Goal: Information Seeking & Learning: Learn about a topic

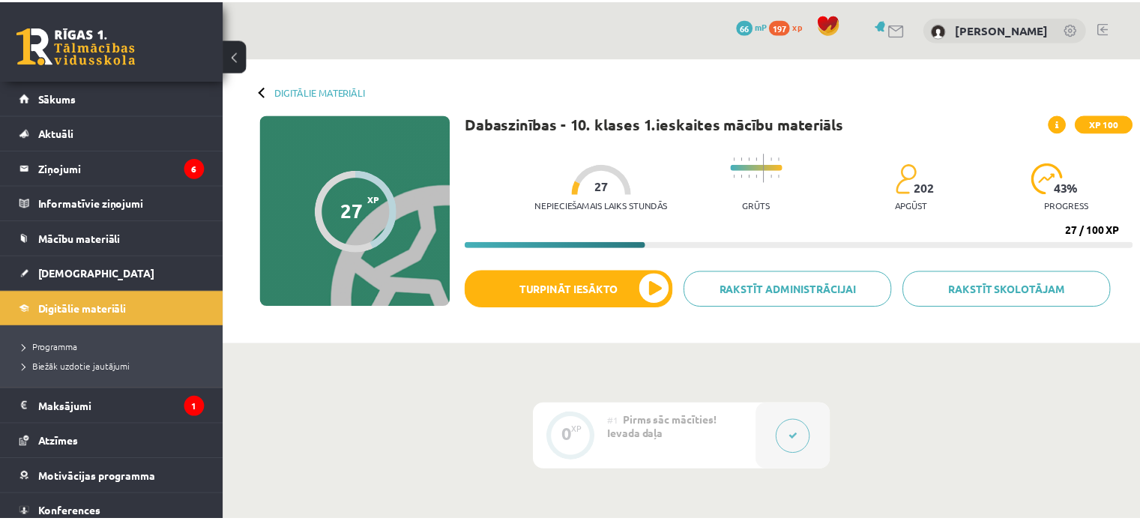
scroll to position [75, 0]
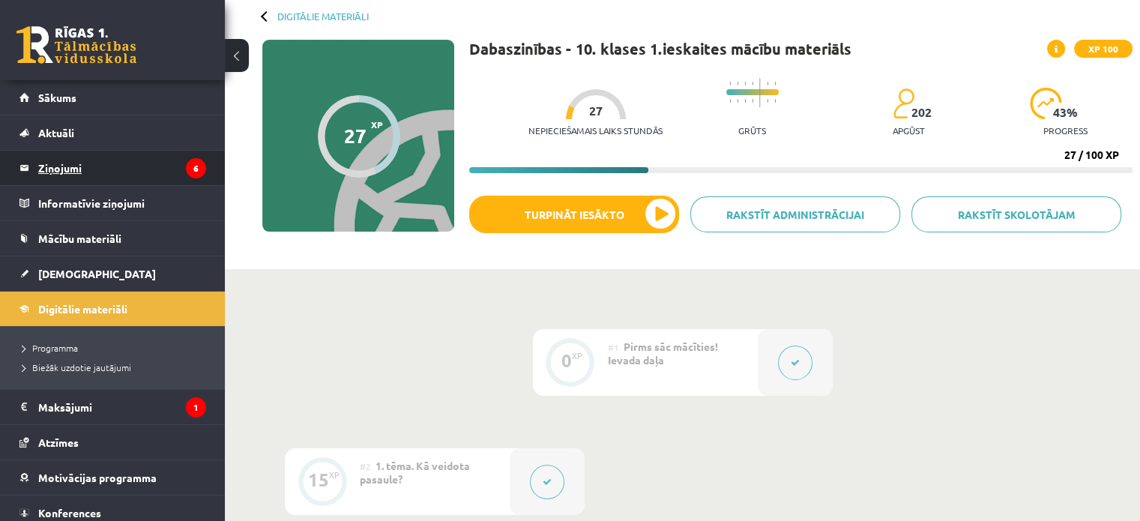
click at [113, 160] on legend "Ziņojumi 6" at bounding box center [122, 168] width 168 height 34
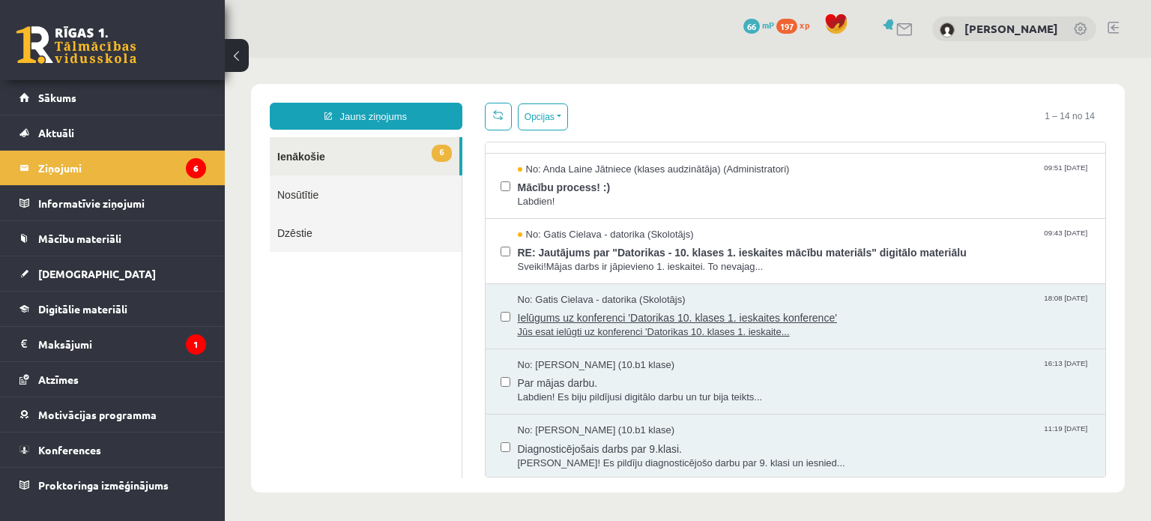
scroll to position [225, 0]
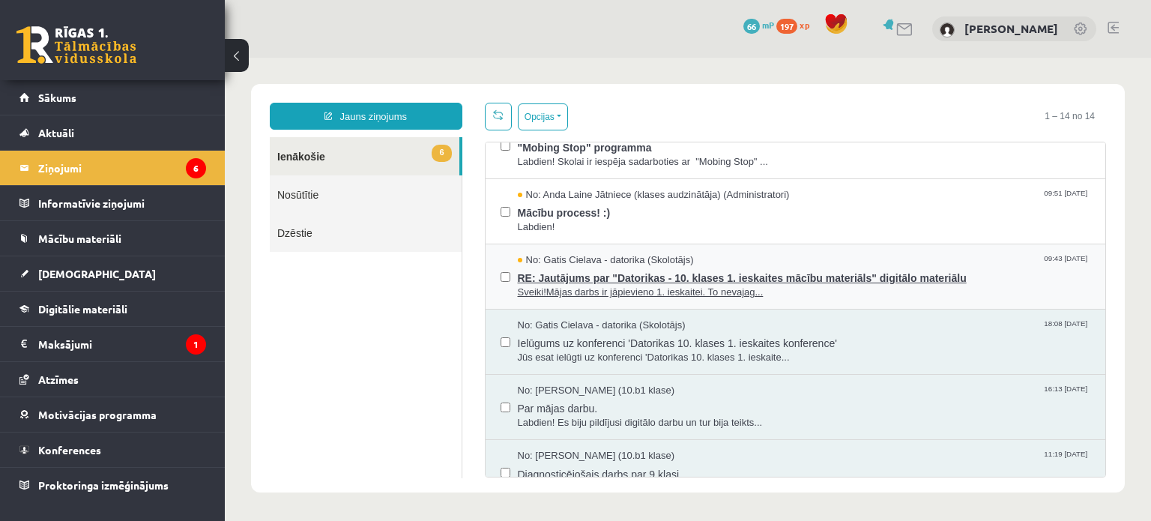
click at [657, 275] on span "RE: Jautājums par "Datorikas - 10. klases 1. ieskaites mācību materiāls" digitā…" at bounding box center [804, 276] width 573 height 19
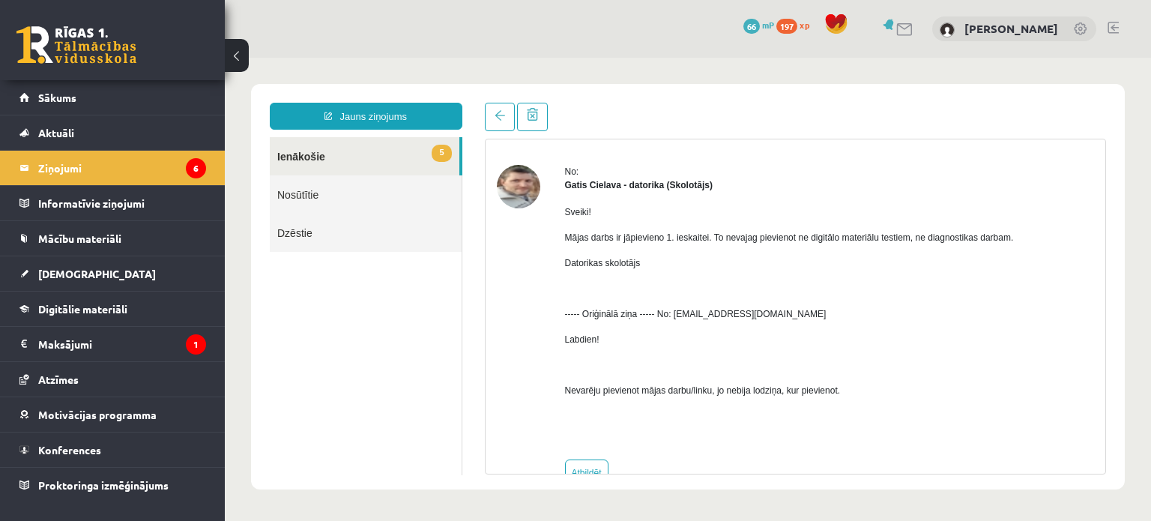
scroll to position [79, 0]
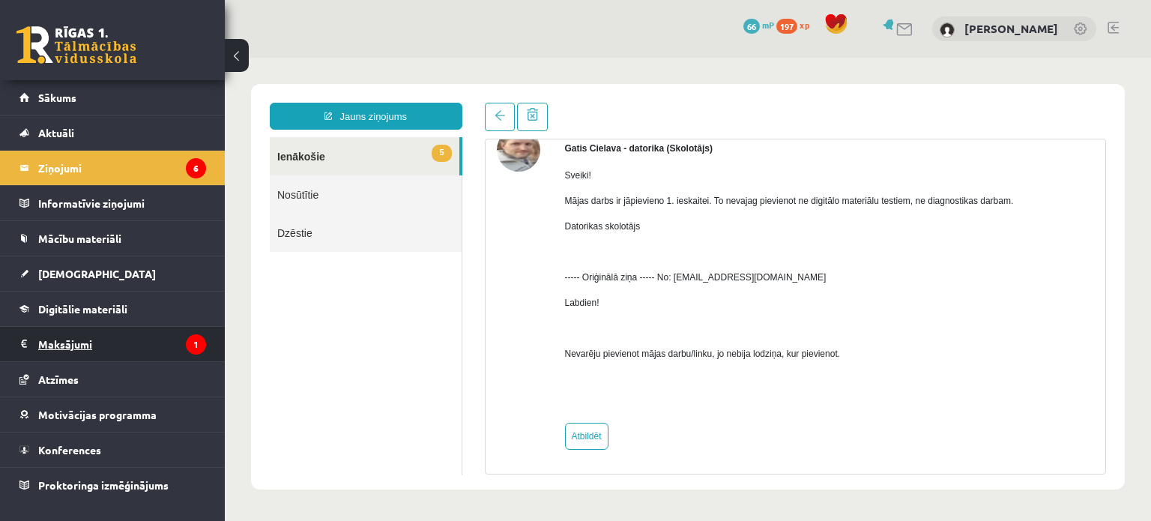
click at [145, 341] on legend "Maksājumi 1" at bounding box center [122, 344] width 168 height 34
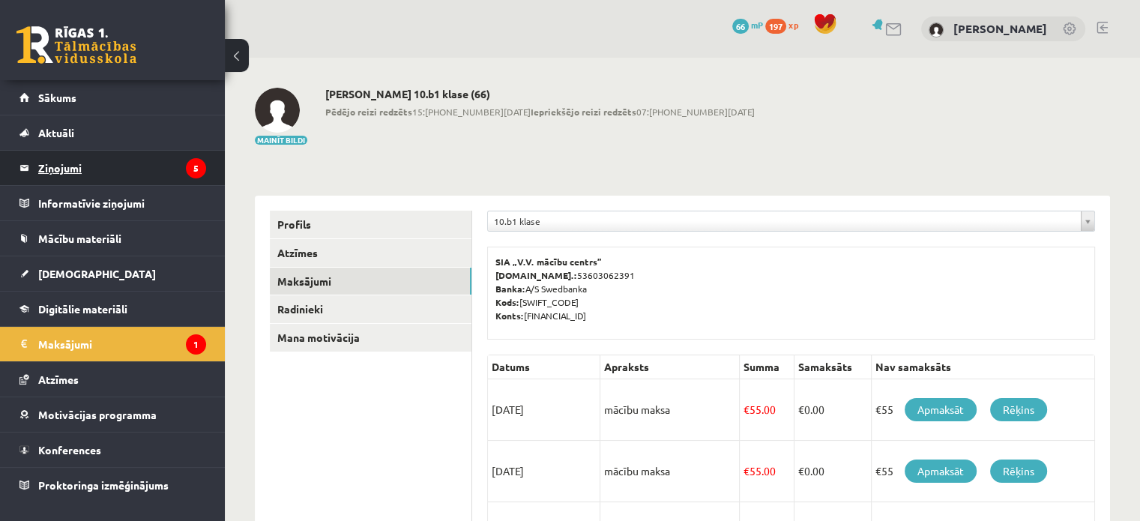
click at [78, 166] on legend "Ziņojumi 5" at bounding box center [122, 168] width 168 height 34
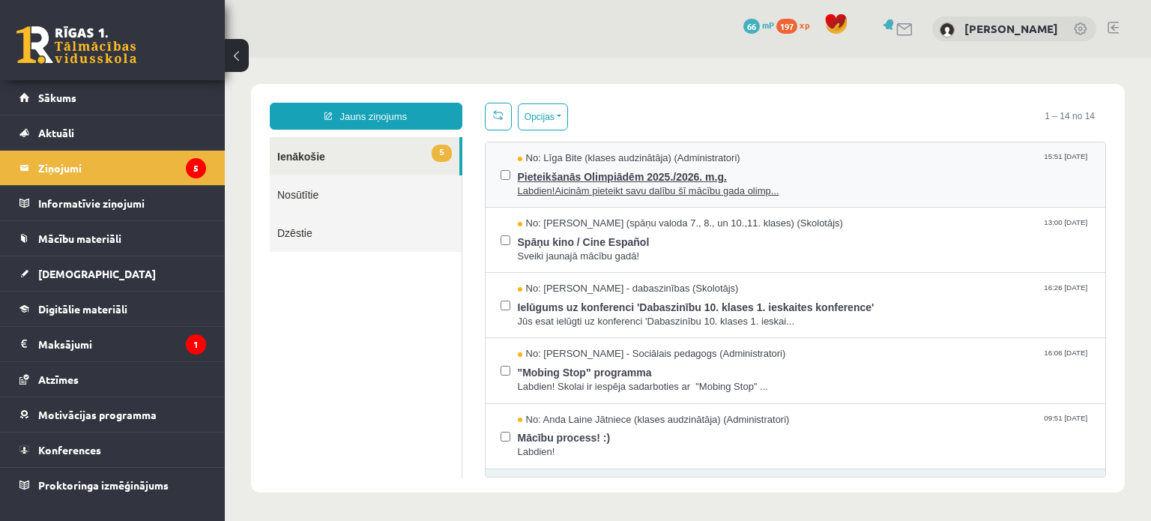
click at [715, 180] on span "Pieteikšanās Olimpiādēm 2025./2026. m.g." at bounding box center [804, 175] width 573 height 19
click at [607, 185] on span "Labdien!Aicinām pieteikt savu dalību šī mācību gada olimp..." at bounding box center [804, 191] width 573 height 14
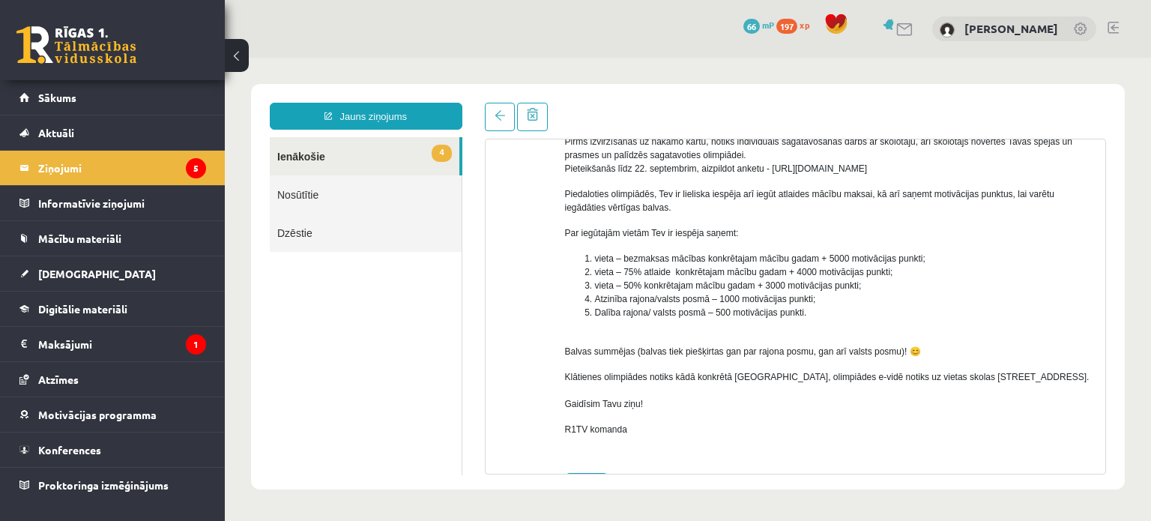
scroll to position [66, 0]
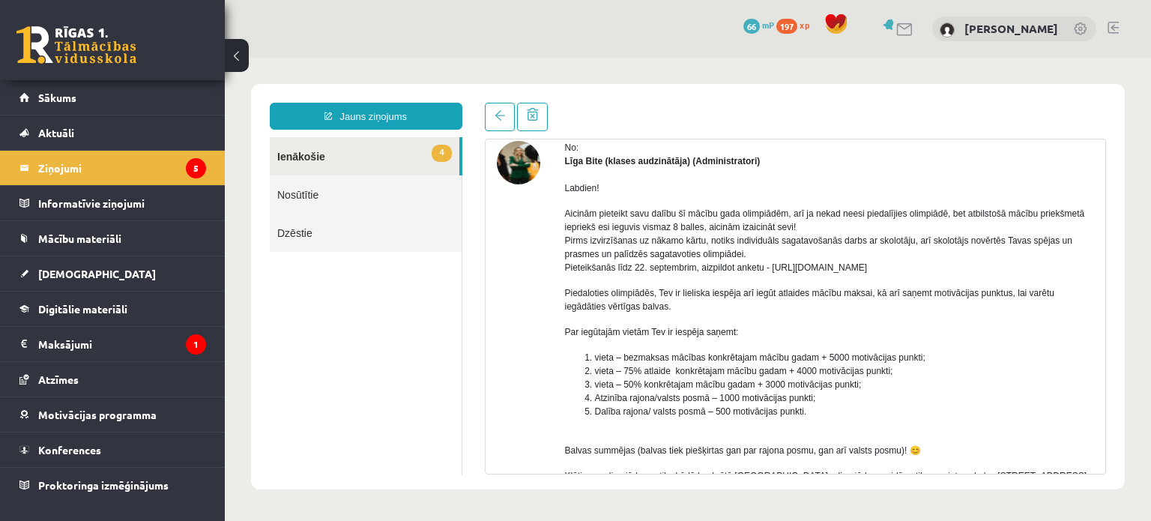
click at [362, 162] on link "4 Ienākošie" at bounding box center [365, 156] width 190 height 38
click at [366, 190] on link "Nosūtītie" at bounding box center [366, 194] width 192 height 38
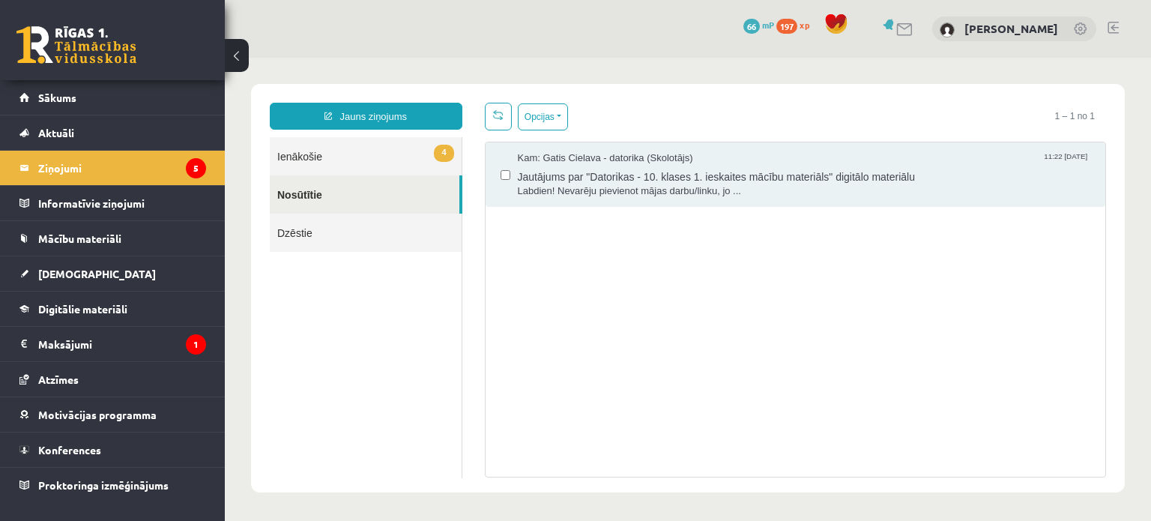
scroll to position [0, 0]
click at [370, 172] on link "4 Ienākošie" at bounding box center [366, 156] width 192 height 38
click at [375, 155] on link "4 Ienākošie" at bounding box center [366, 156] width 192 height 38
click at [315, 155] on link "4 Ienākošie" at bounding box center [366, 156] width 192 height 38
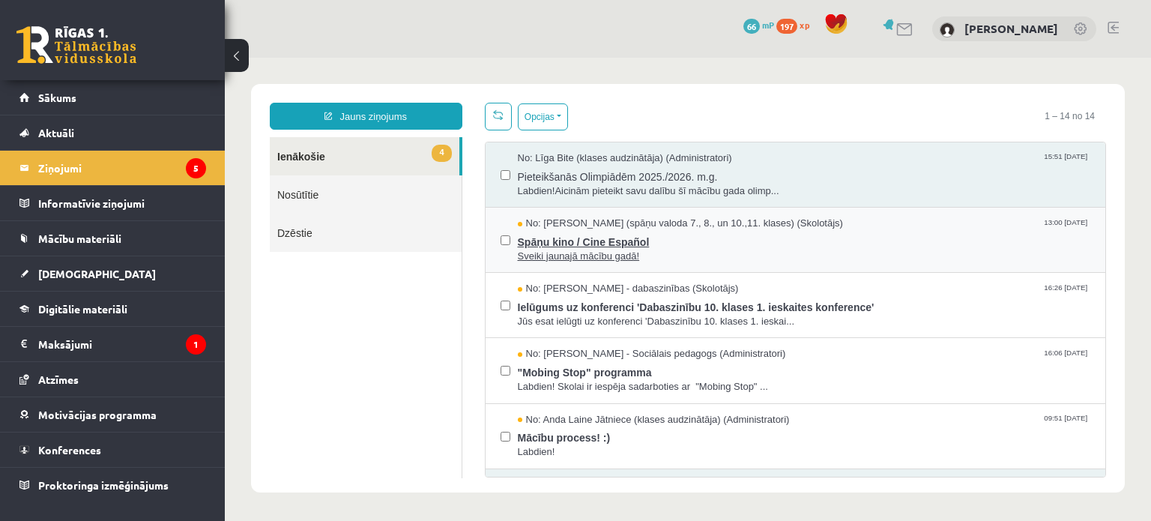
click at [660, 237] on span "Spāņu kino / Cine Español" at bounding box center [804, 240] width 573 height 19
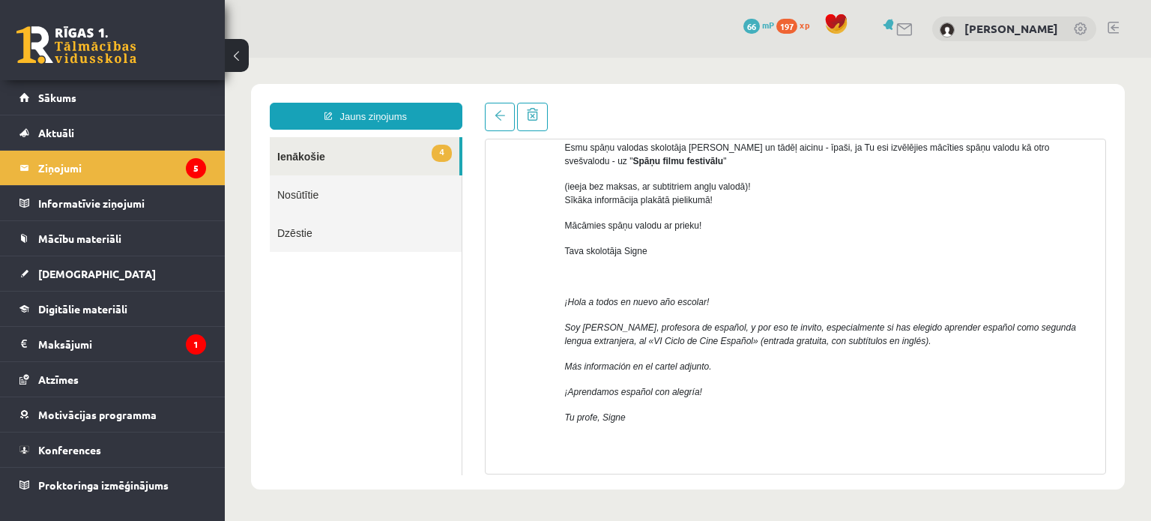
scroll to position [150, 0]
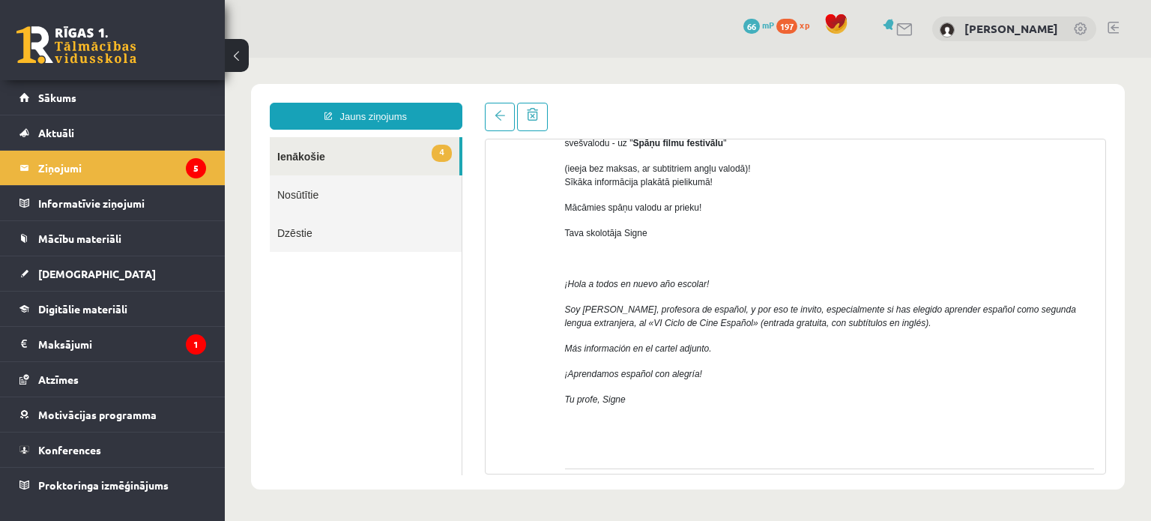
click at [372, 196] on link "Nosūtītie" at bounding box center [366, 194] width 192 height 38
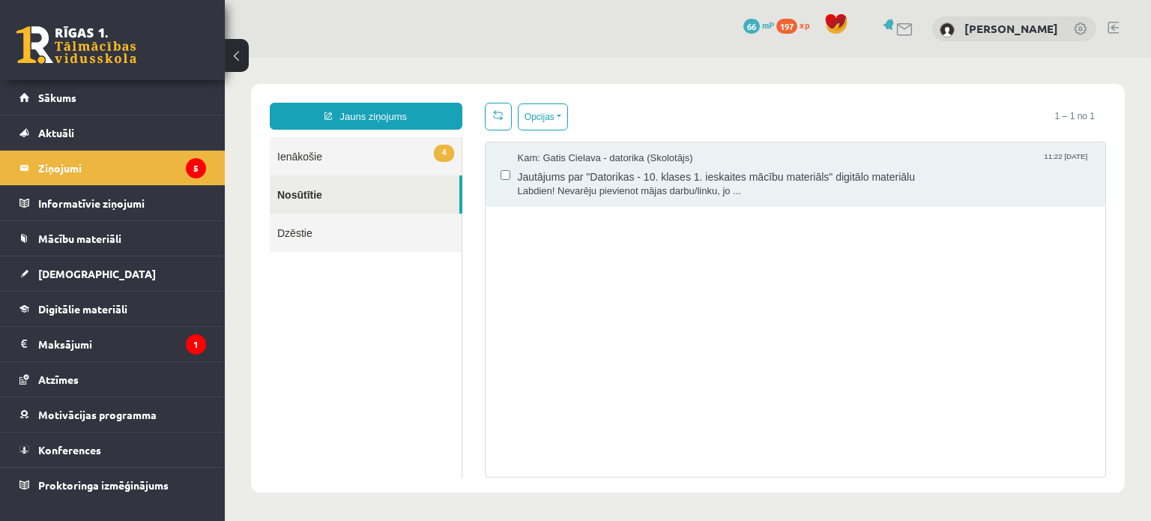
scroll to position [0, 0]
click at [372, 148] on link "4 Ienākošie" at bounding box center [366, 156] width 192 height 38
click at [390, 150] on link "4 Ienākošie" at bounding box center [366, 156] width 192 height 38
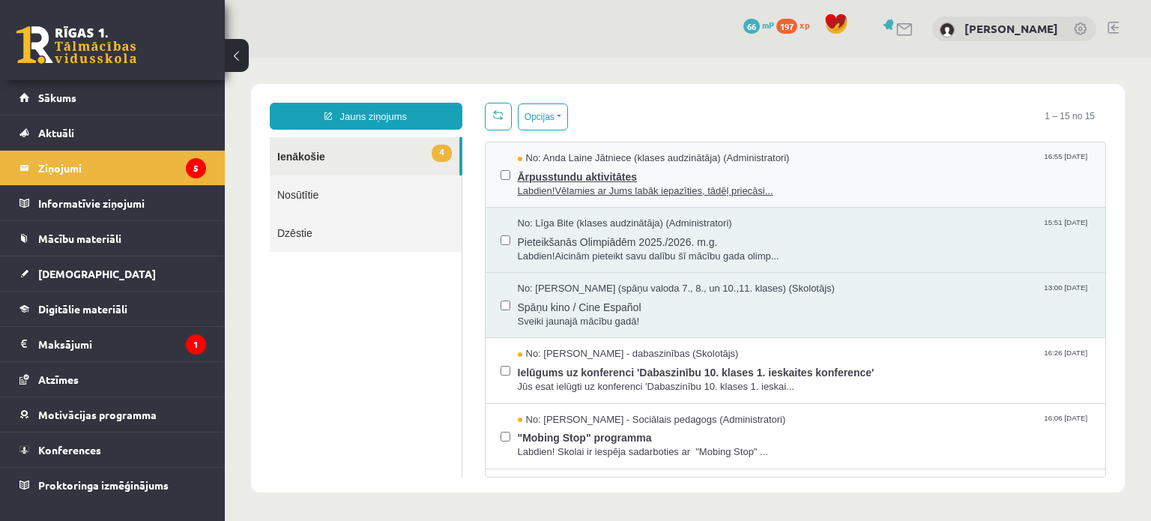
click at [612, 178] on span "Ārpusstundu aktivitātes" at bounding box center [804, 175] width 573 height 19
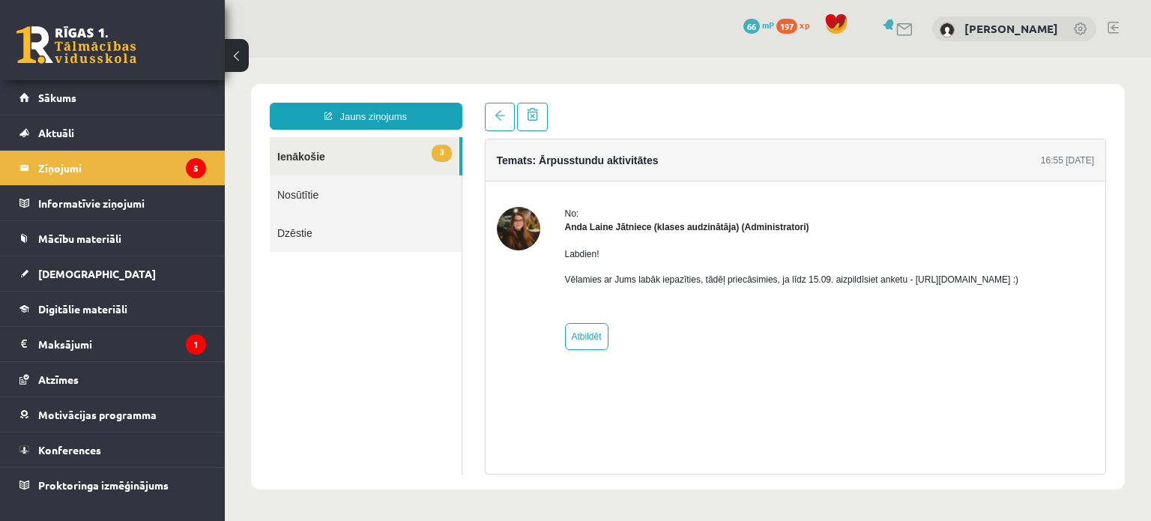
drag, startPoint x: 1064, startPoint y: 275, endPoint x: 974, endPoint y: 274, distance: 89.9
click at [974, 274] on p "Vēlamies ar Jums labāk iepazīties, tādēļ priecāsimies, ja līdz 15.09. aizpildīs…" at bounding box center [792, 279] width 454 height 13
drag, startPoint x: 1065, startPoint y: 277, endPoint x: 905, endPoint y: 273, distance: 160.4
click at [905, 273] on p "Vēlamies ar Jums labāk iepazīties, tādēļ priecāsimies, ja līdz 15.09. aizpildīs…" at bounding box center [792, 279] width 454 height 13
copy p "https://forms.gle/mVxkUEapGFxHM7hU7"
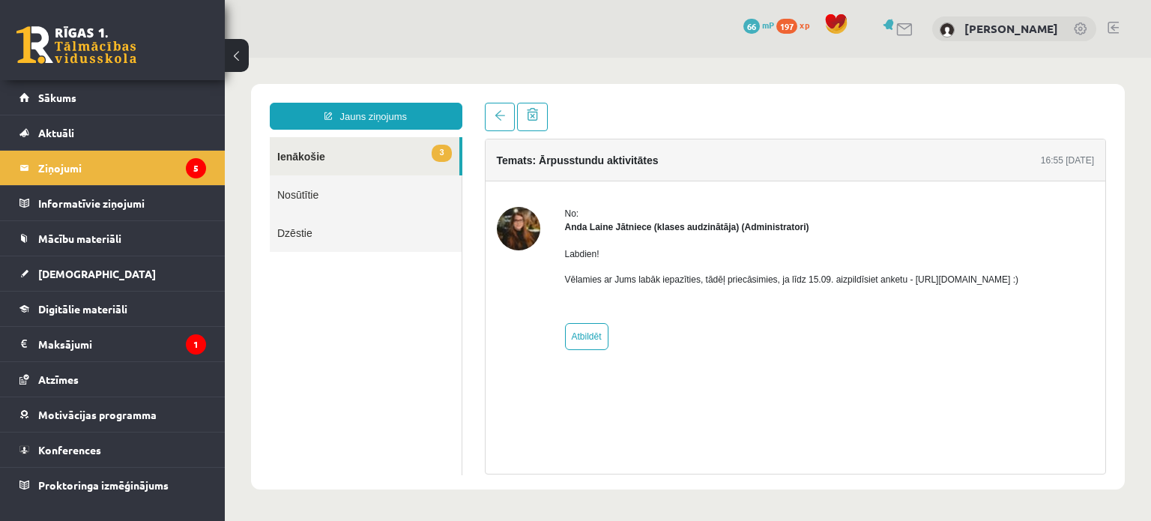
click at [399, 151] on link "3 Ienākošie" at bounding box center [365, 156] width 190 height 38
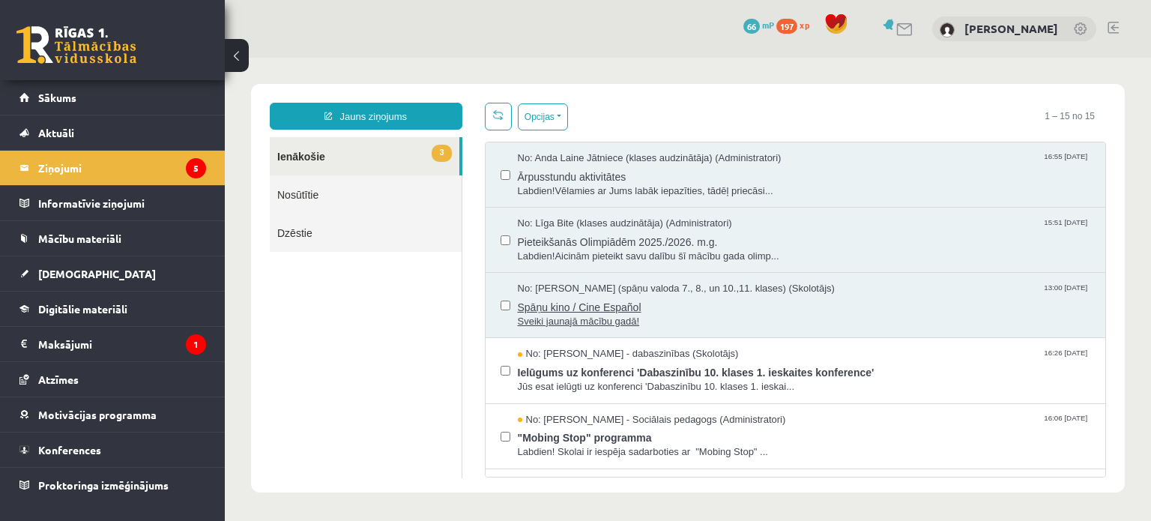
click at [637, 308] on span "Spāņu kino / Cine Español" at bounding box center [804, 305] width 573 height 19
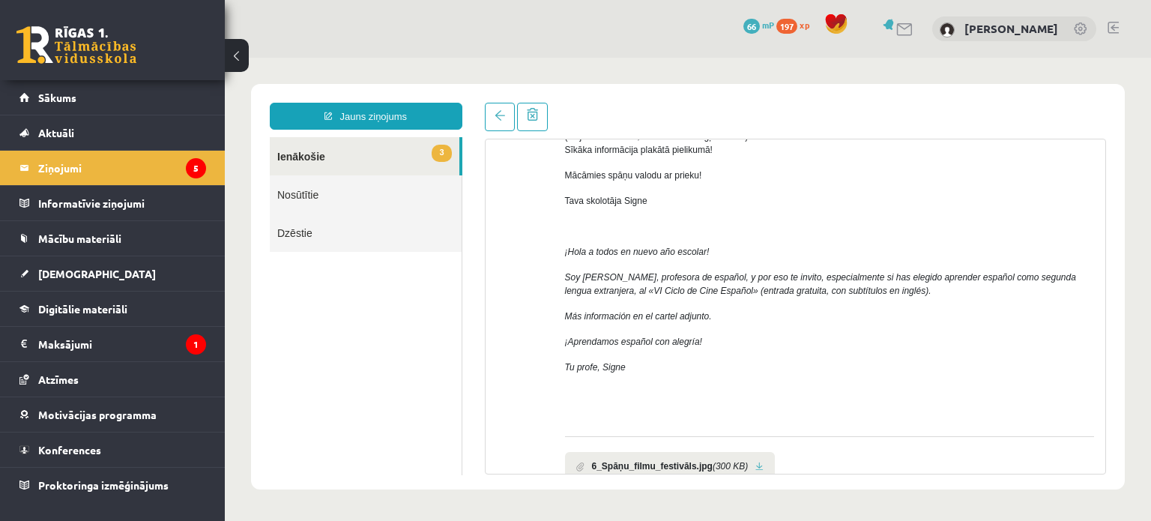
scroll to position [262, 0]
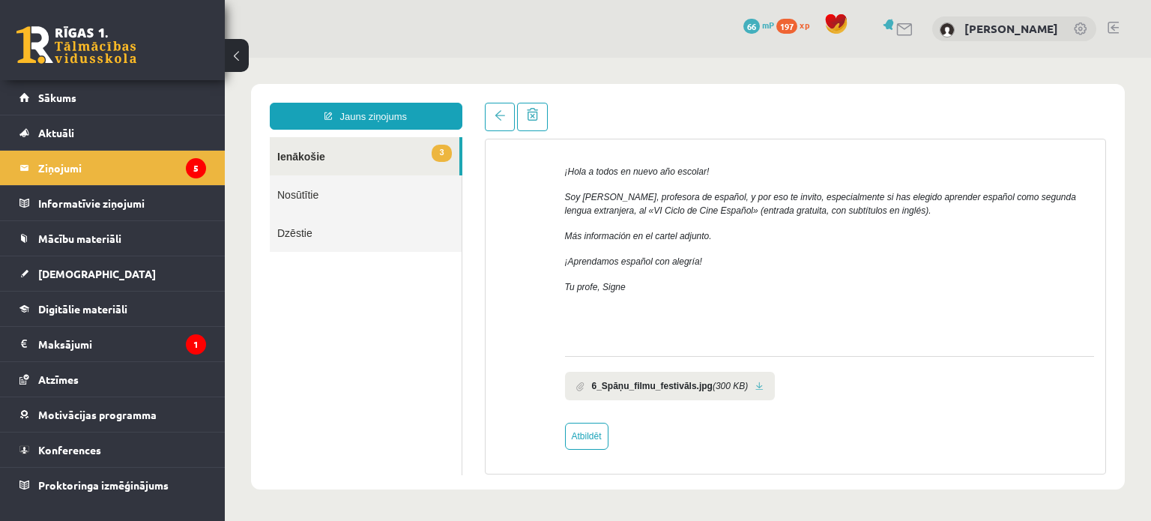
click at [417, 150] on link "3 Ienākošie" at bounding box center [365, 156] width 190 height 38
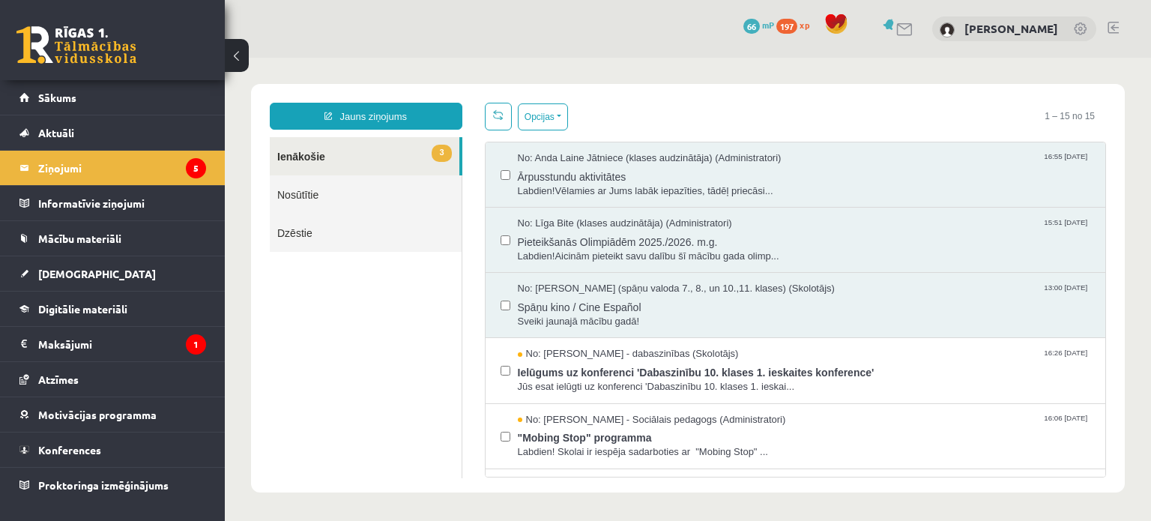
scroll to position [0, 0]
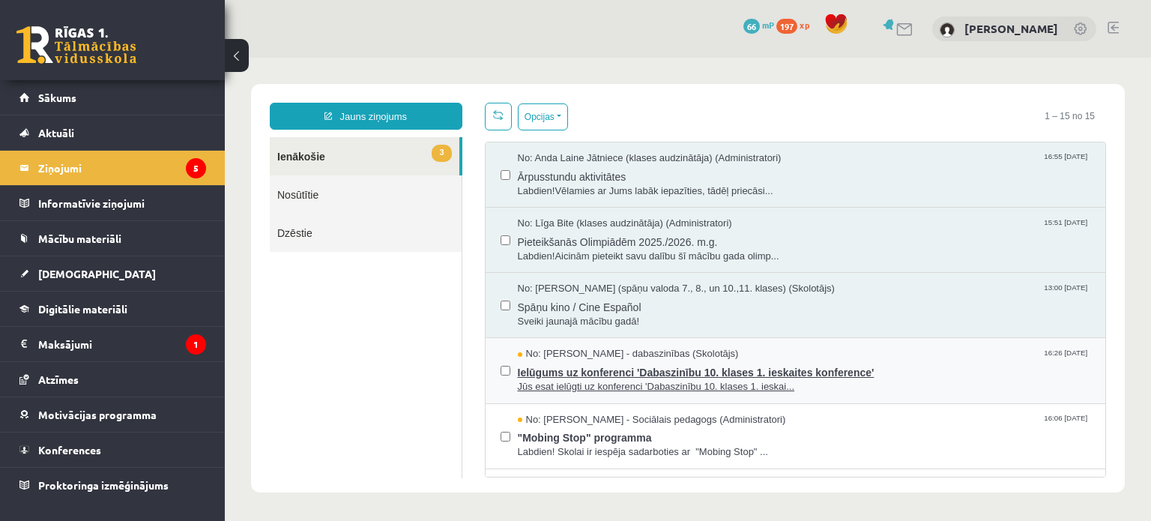
click at [701, 380] on span "Jūs esat ielūgti uz konferenci 'Dabaszinību 10. klases 1. ieskai..." at bounding box center [804, 387] width 573 height 14
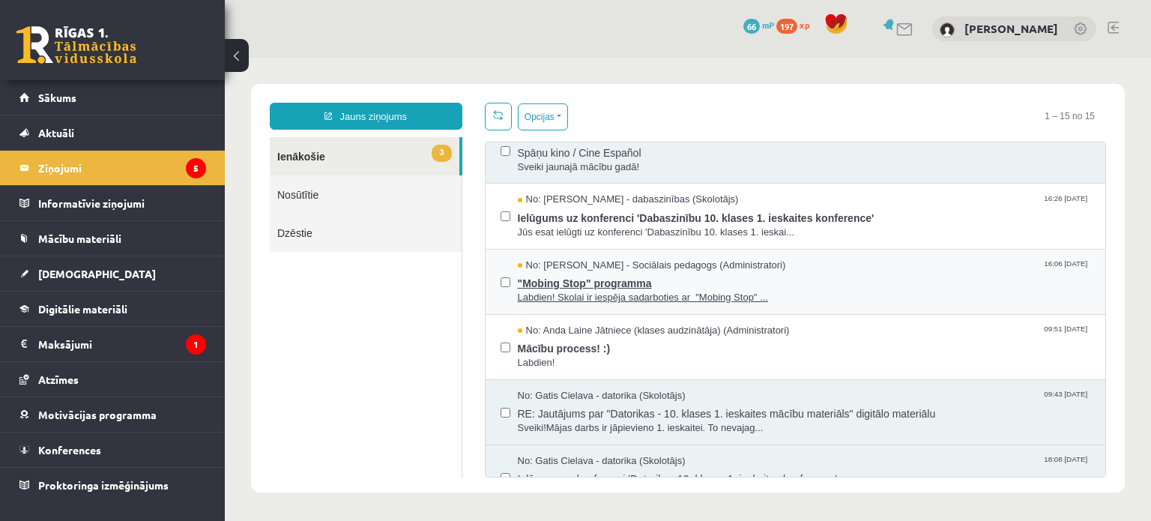
scroll to position [150, 0]
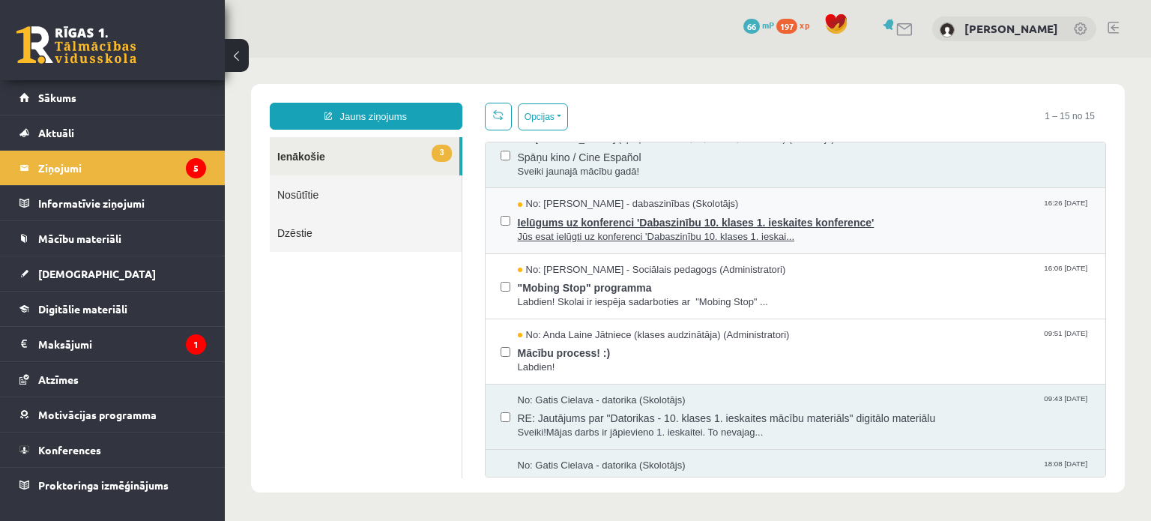
click at [676, 219] on span "Ielūgums uz konferenci 'Dabaszinību 10. klases 1. ieskaites konference'" at bounding box center [804, 220] width 573 height 19
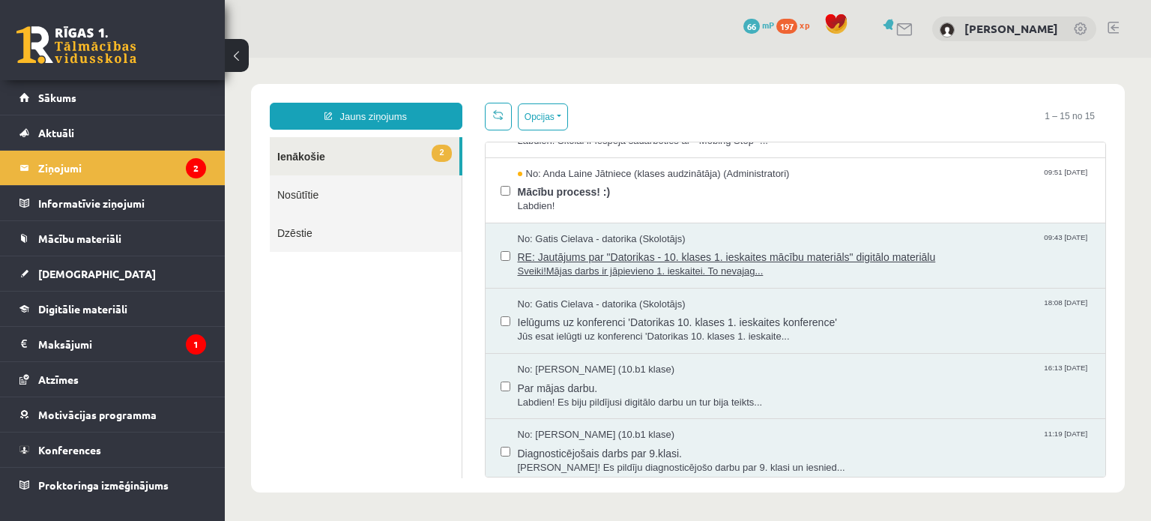
scroll to position [300, 0]
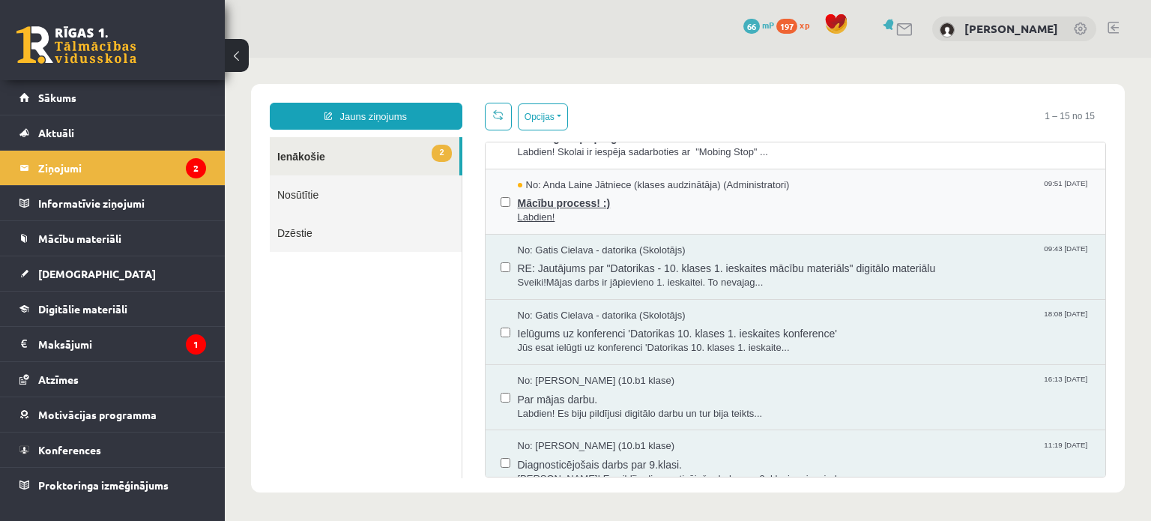
click at [582, 206] on span "Mācību process! :)" at bounding box center [804, 201] width 573 height 19
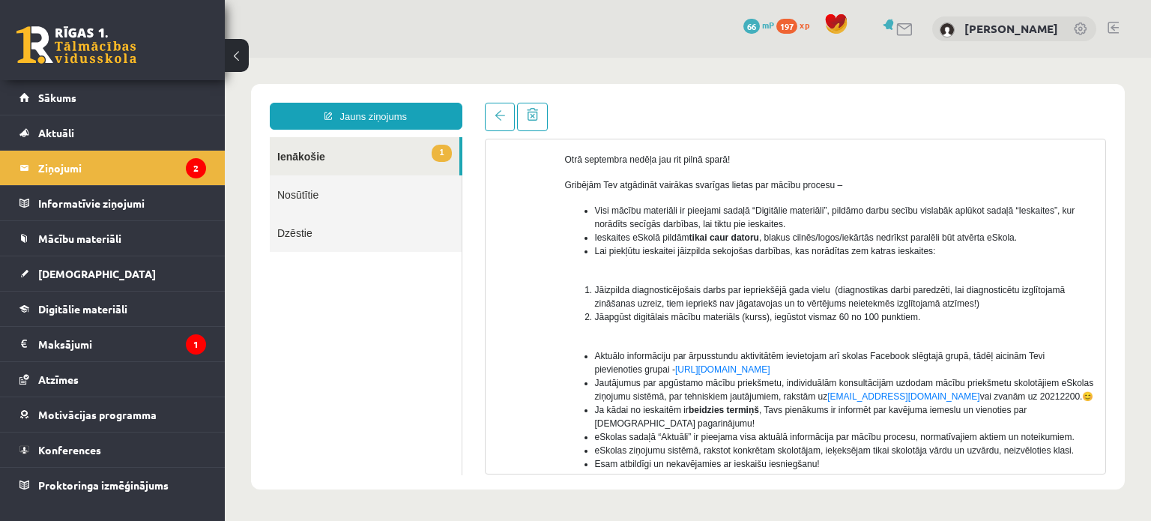
scroll to position [45, 0]
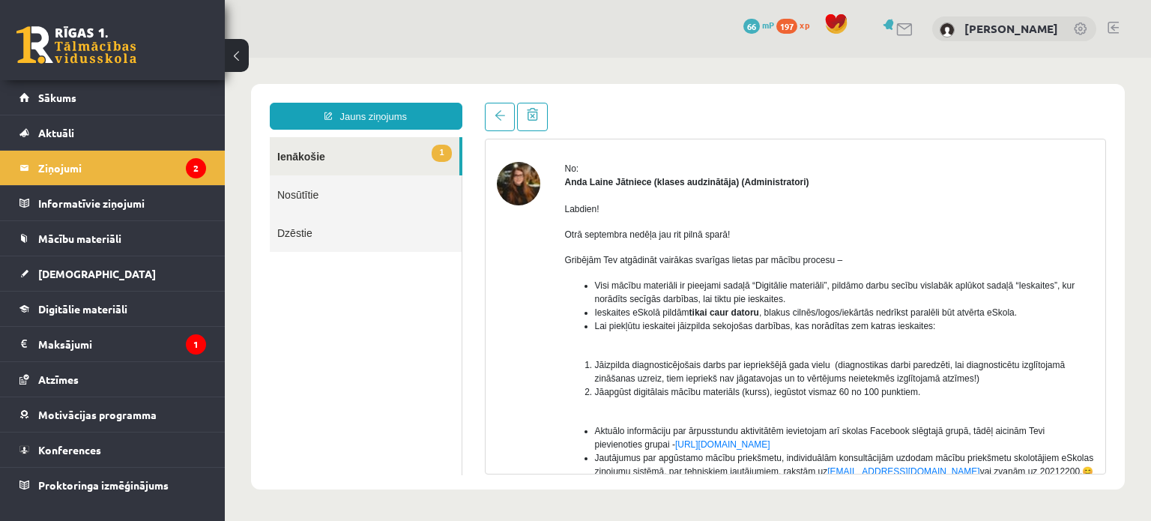
click at [387, 155] on link "1 Ienākošie" at bounding box center [365, 156] width 190 height 38
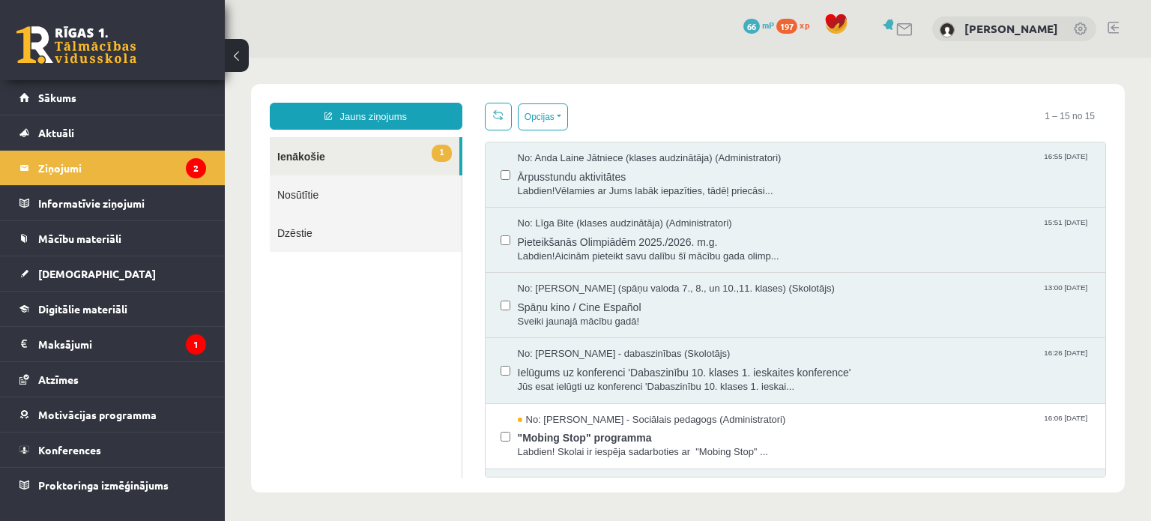
scroll to position [0, 0]
click at [621, 435] on span ""Mobing Stop" programma" at bounding box center [804, 435] width 573 height 19
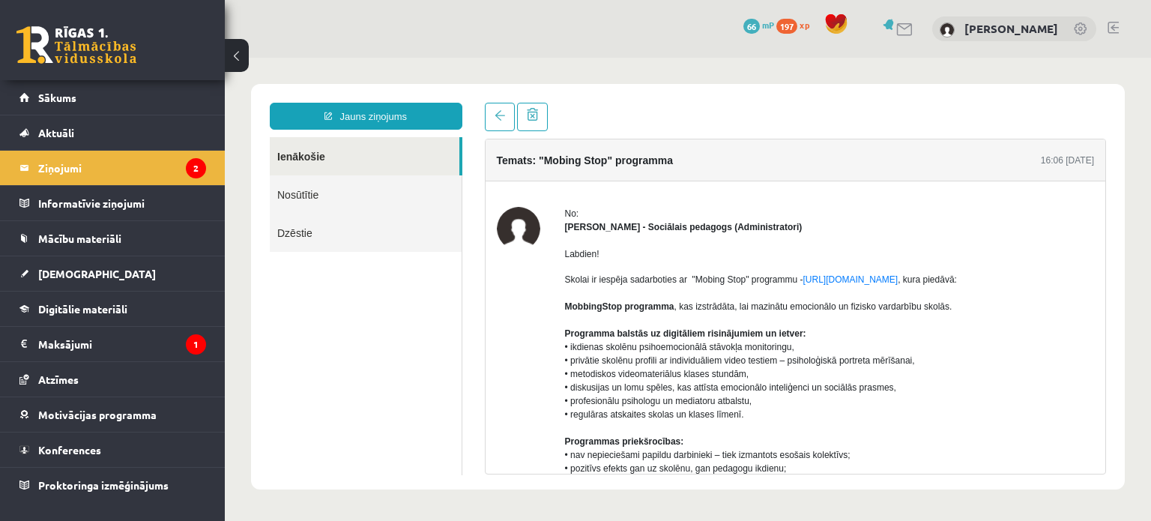
click at [367, 162] on link "Ienākošie" at bounding box center [365, 156] width 190 height 38
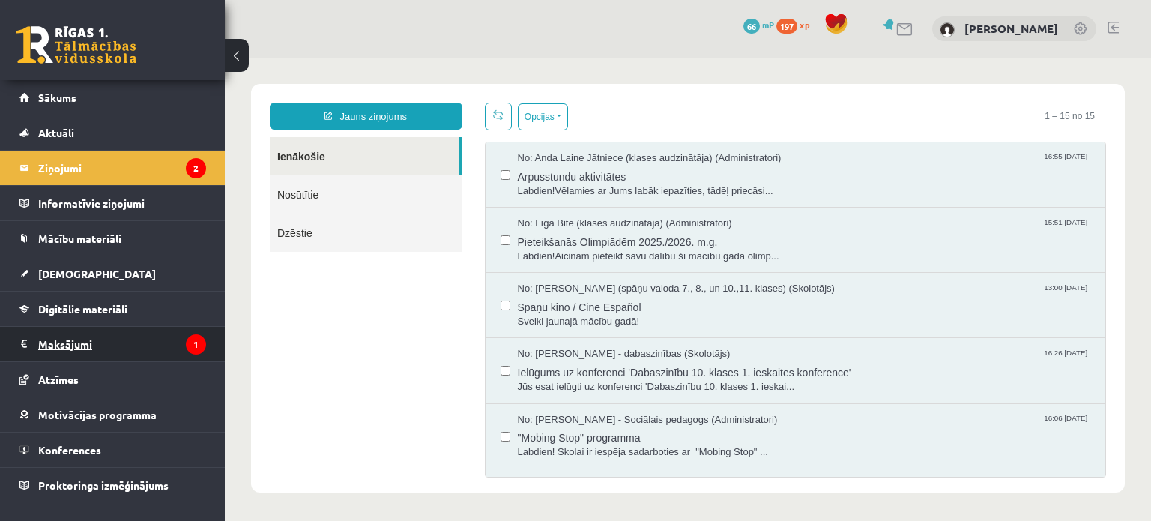
click at [171, 332] on legend "Maksājumi 1" at bounding box center [122, 344] width 168 height 34
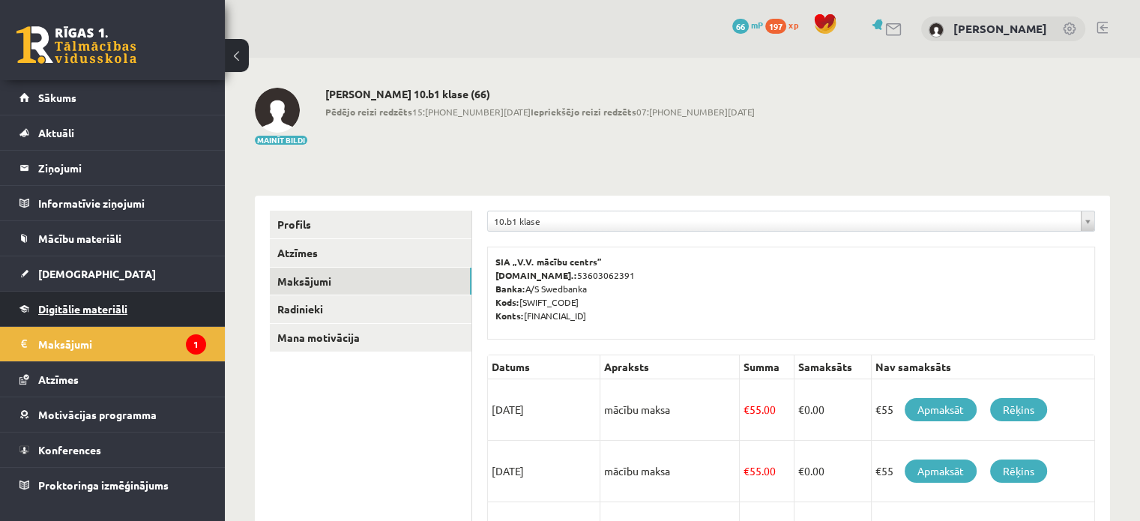
click at [93, 307] on span "Digitālie materiāli" at bounding box center [82, 308] width 89 height 13
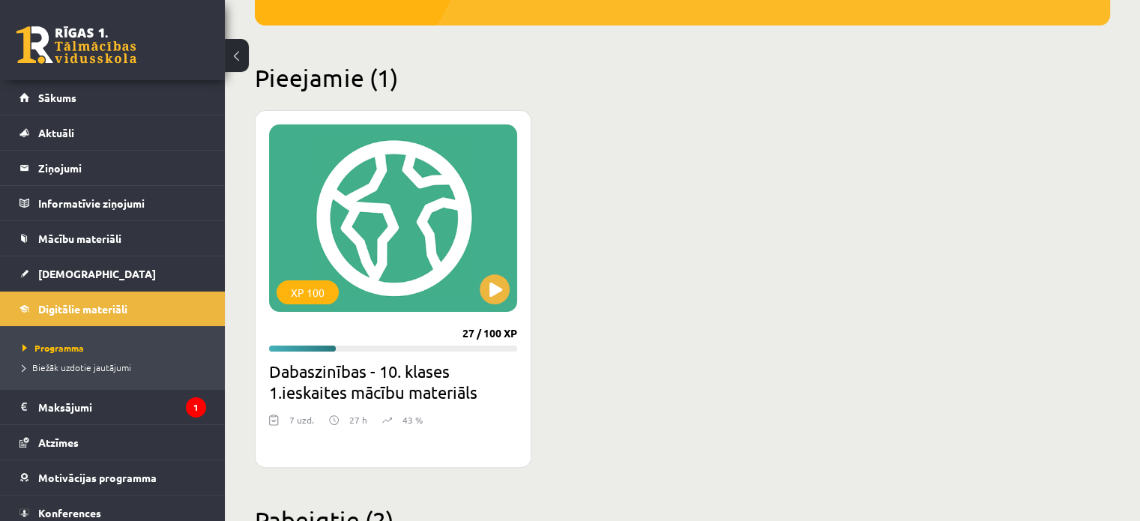
scroll to position [375, 0]
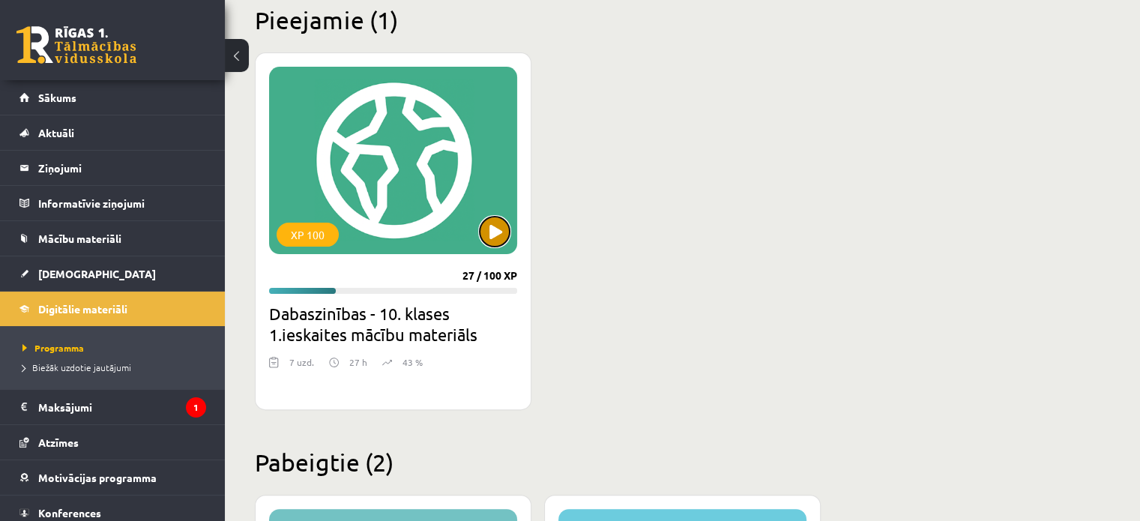
click at [486, 232] on button at bounding box center [495, 232] width 30 height 30
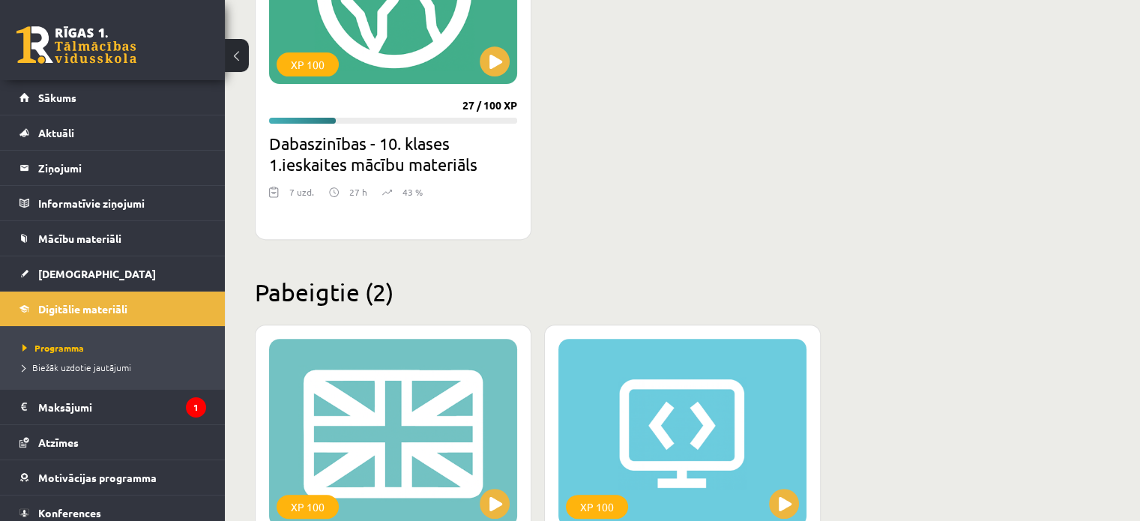
scroll to position [465, 0]
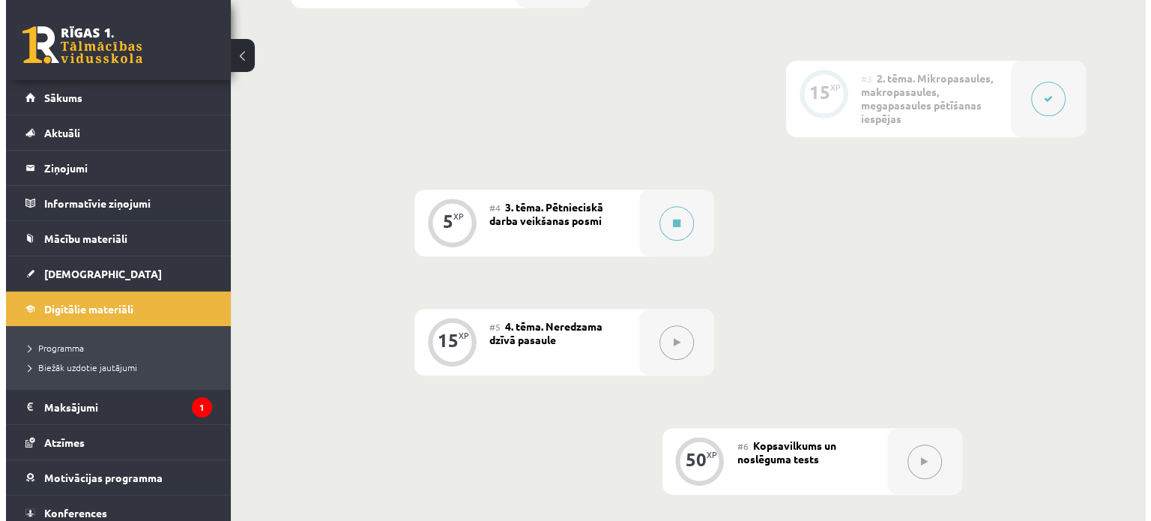
scroll to position [600, 0]
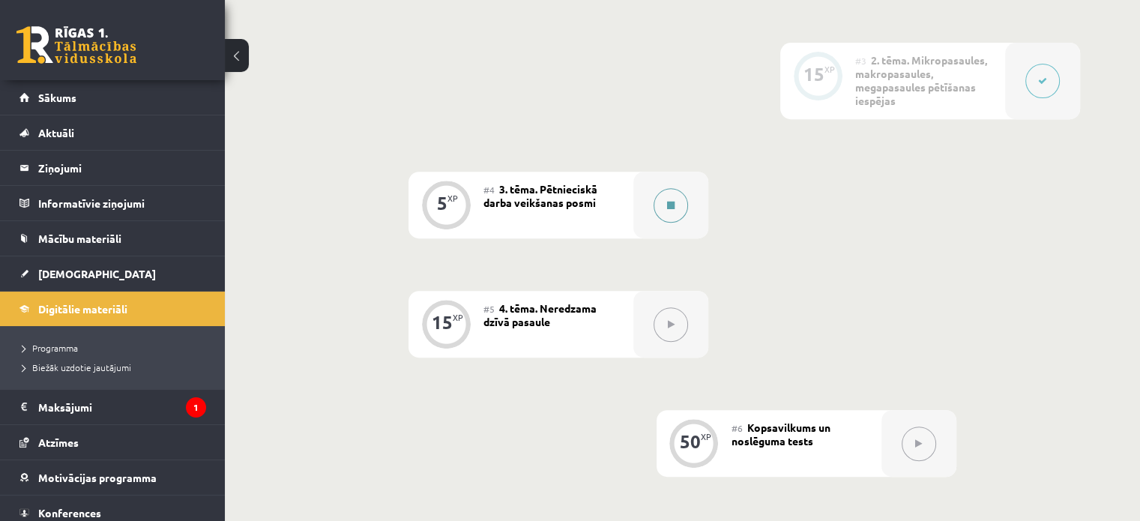
click at [666, 197] on button at bounding box center [671, 205] width 34 height 34
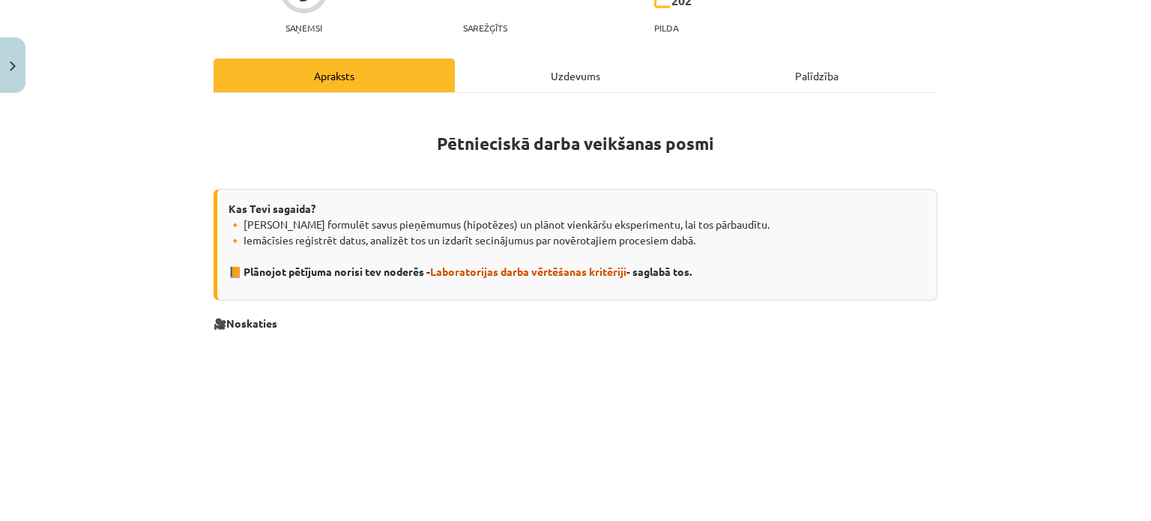
scroll to position [0, 0]
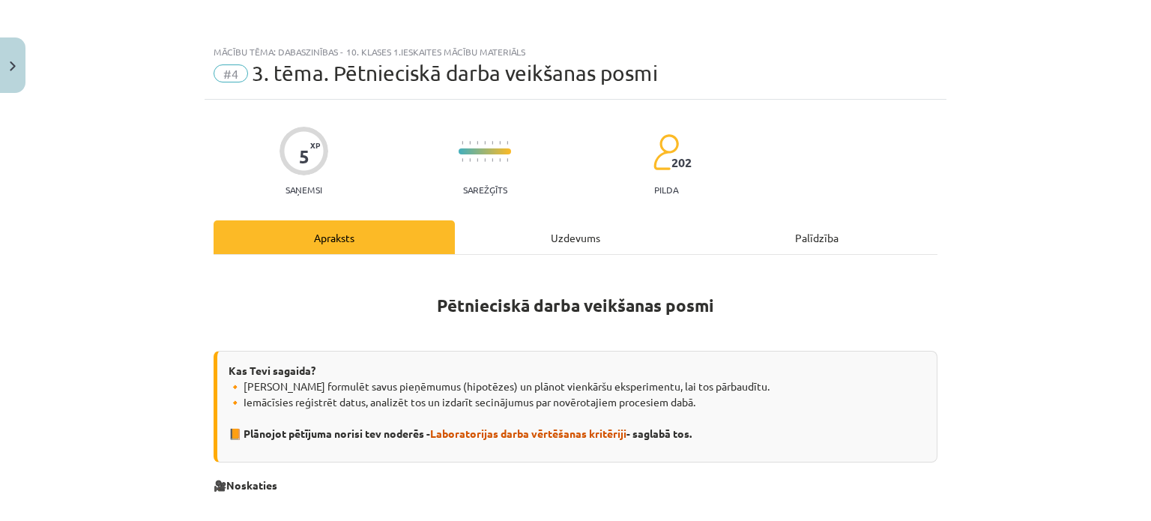
click at [576, 233] on div "Uzdevums" at bounding box center [575, 237] width 241 height 34
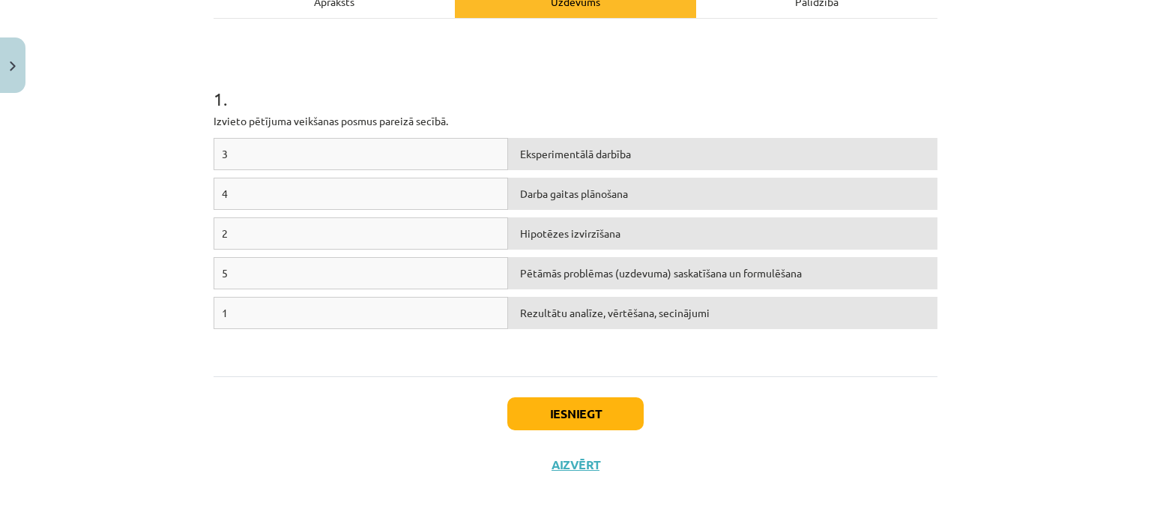
scroll to position [242, 0]
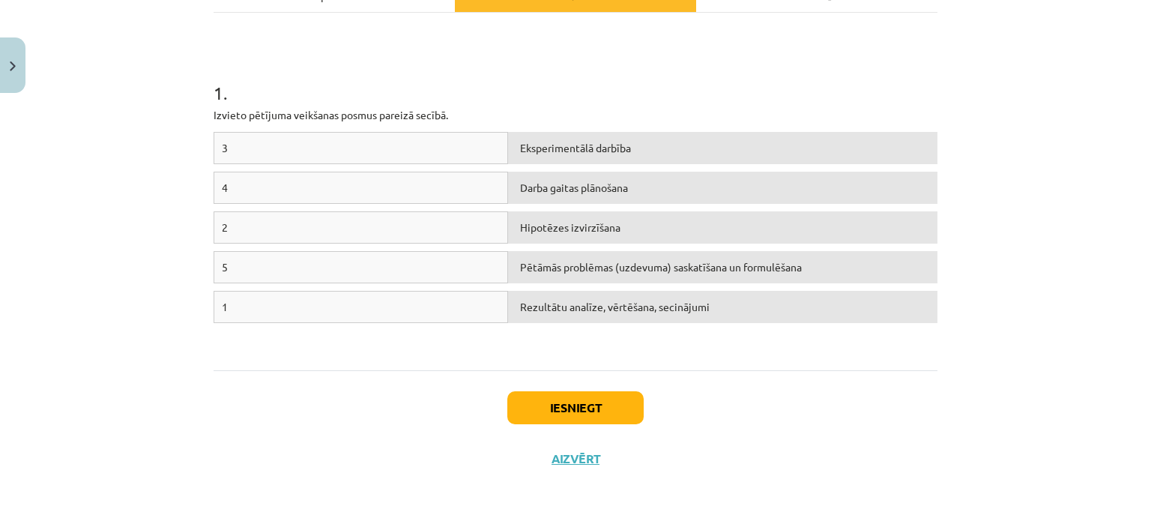
click at [289, 148] on div "3" at bounding box center [361, 148] width 295 height 32
click at [220, 223] on div "2" at bounding box center [361, 227] width 295 height 32
click at [219, 225] on div "2" at bounding box center [361, 227] width 295 height 32
click at [220, 221] on div "2" at bounding box center [361, 227] width 295 height 32
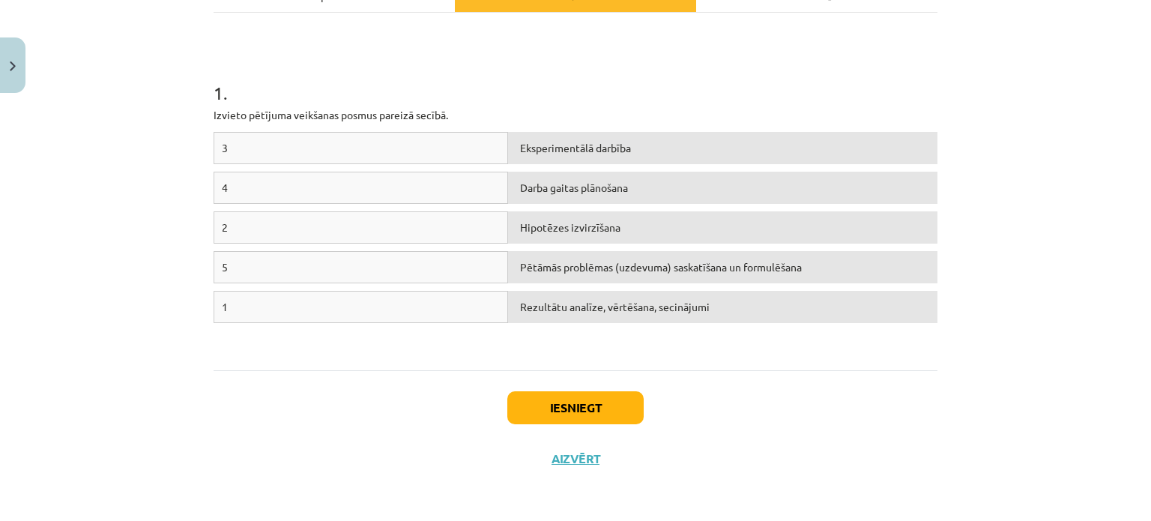
click at [217, 224] on div "2" at bounding box center [361, 227] width 295 height 32
click at [222, 230] on div "2" at bounding box center [361, 227] width 295 height 32
click at [219, 228] on div "2" at bounding box center [361, 227] width 295 height 32
click at [217, 226] on div "2" at bounding box center [361, 227] width 295 height 32
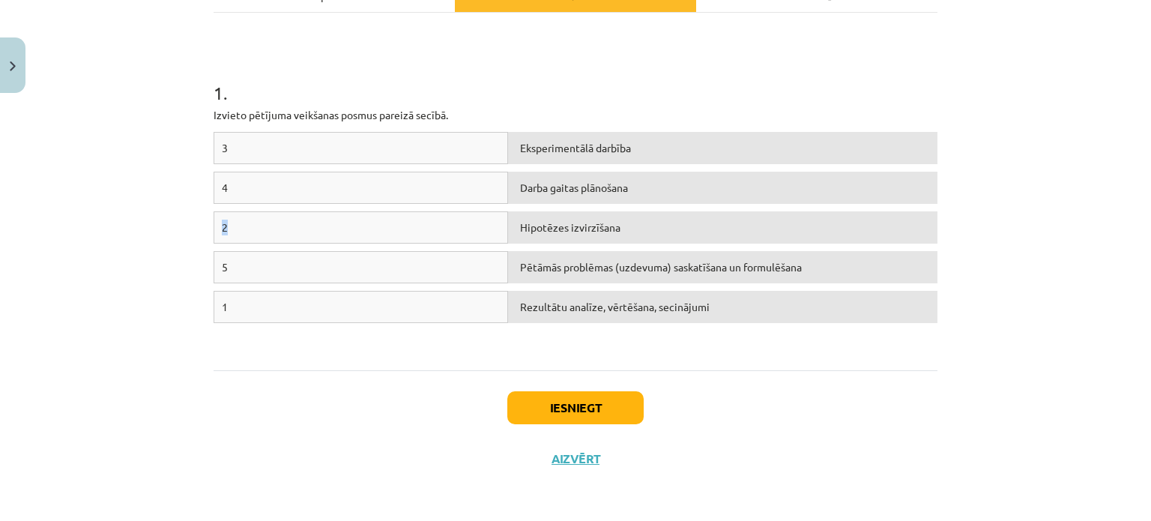
click at [217, 226] on div "2" at bounding box center [361, 227] width 295 height 32
click at [222, 142] on div "3" at bounding box center [361, 148] width 295 height 32
click at [216, 143] on div "3" at bounding box center [361, 148] width 295 height 32
click at [217, 143] on div "3" at bounding box center [361, 148] width 295 height 32
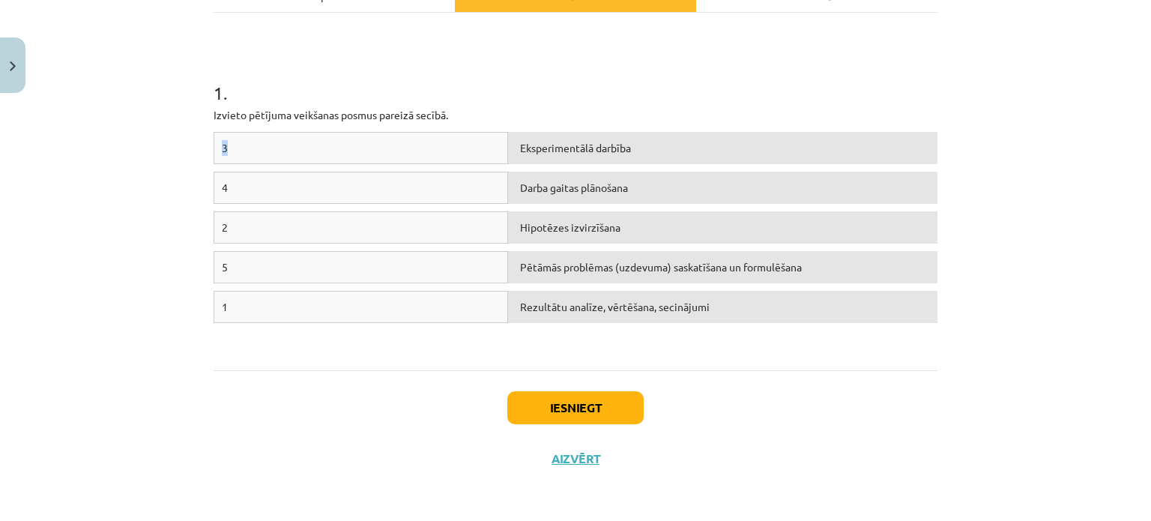
click at [653, 144] on div "Eksperimentālā darbība" at bounding box center [722, 148] width 429 height 32
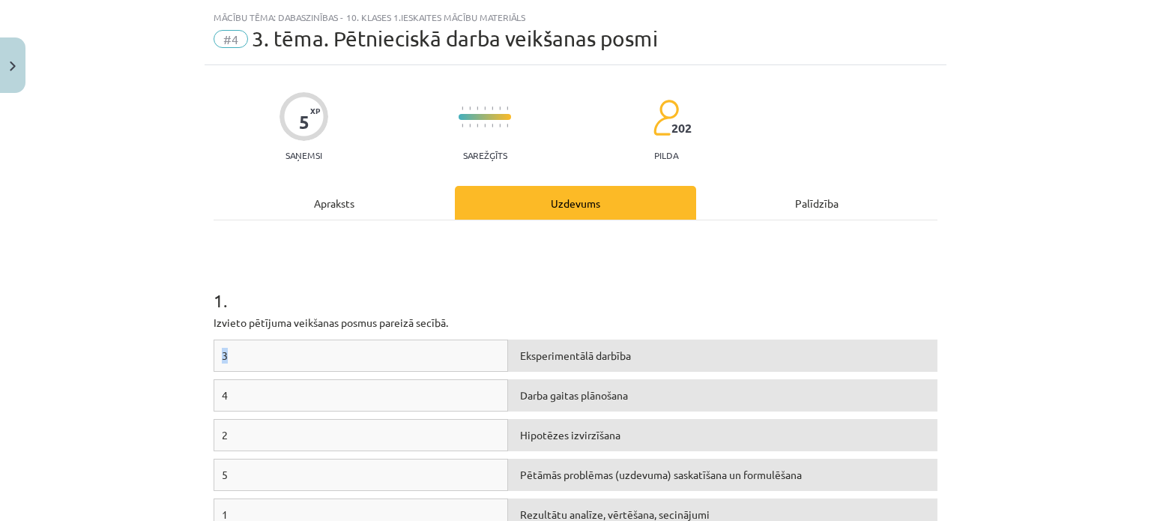
scroll to position [0, 0]
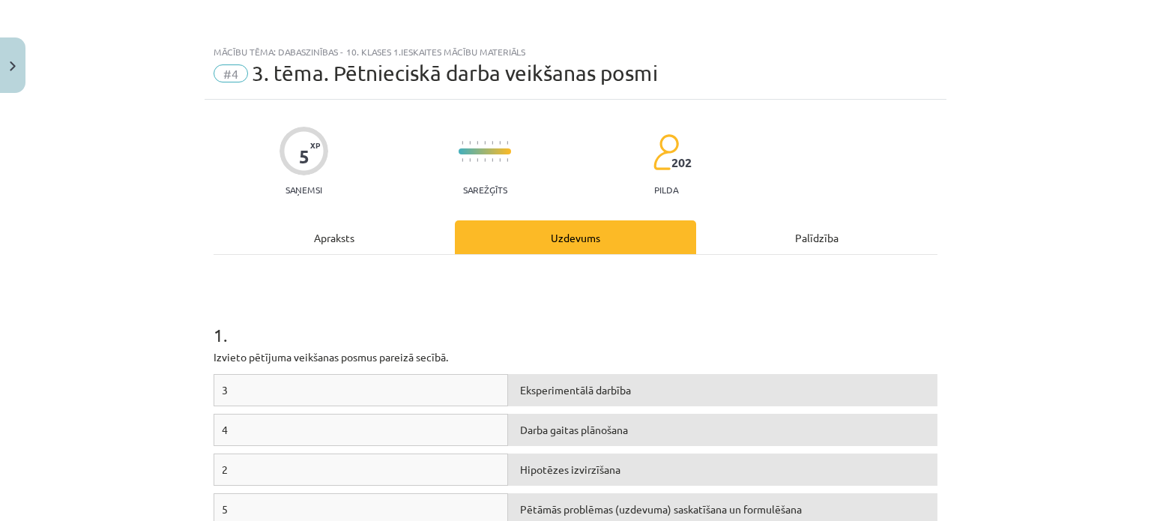
click at [345, 235] on div "Apraksts" at bounding box center [334, 237] width 241 height 34
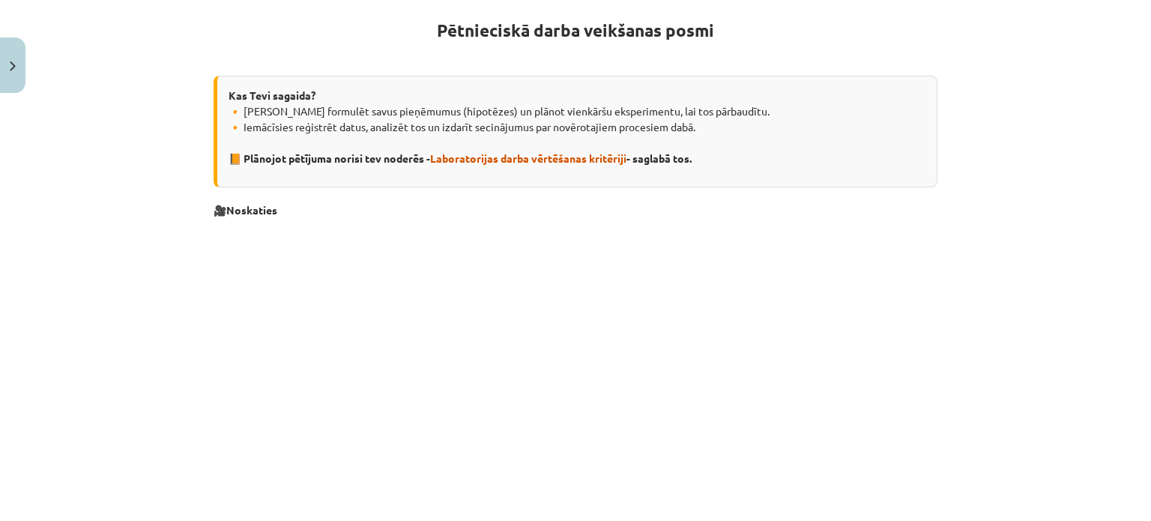
scroll to position [112, 0]
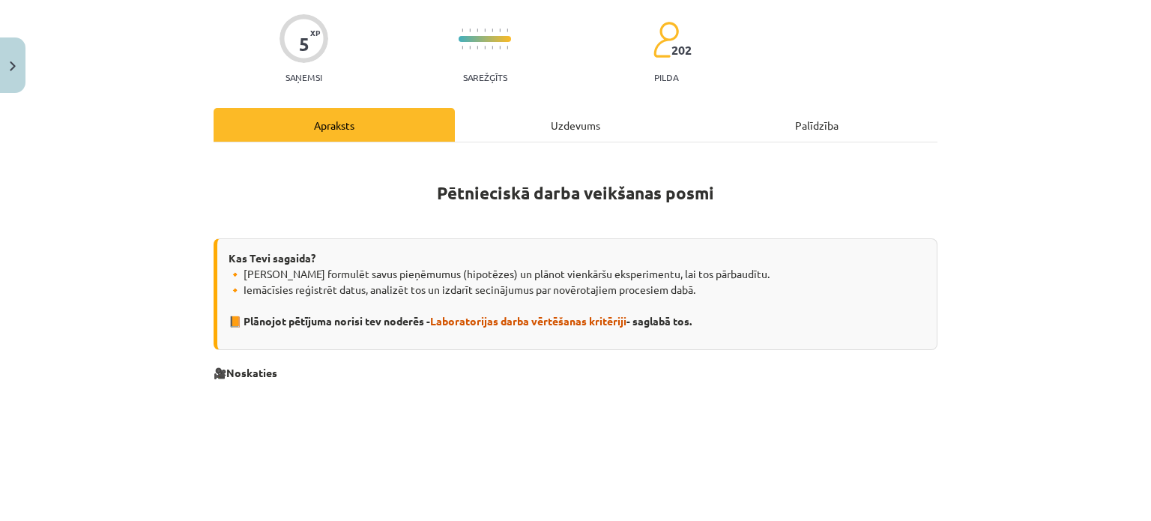
click at [571, 124] on div "Uzdevums" at bounding box center [575, 125] width 241 height 34
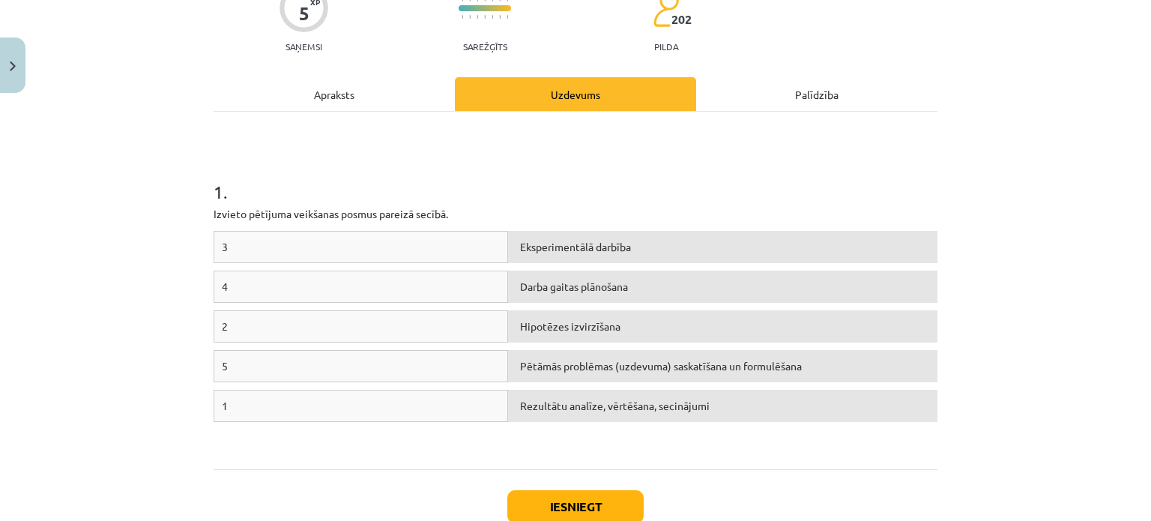
scroll to position [187, 0]
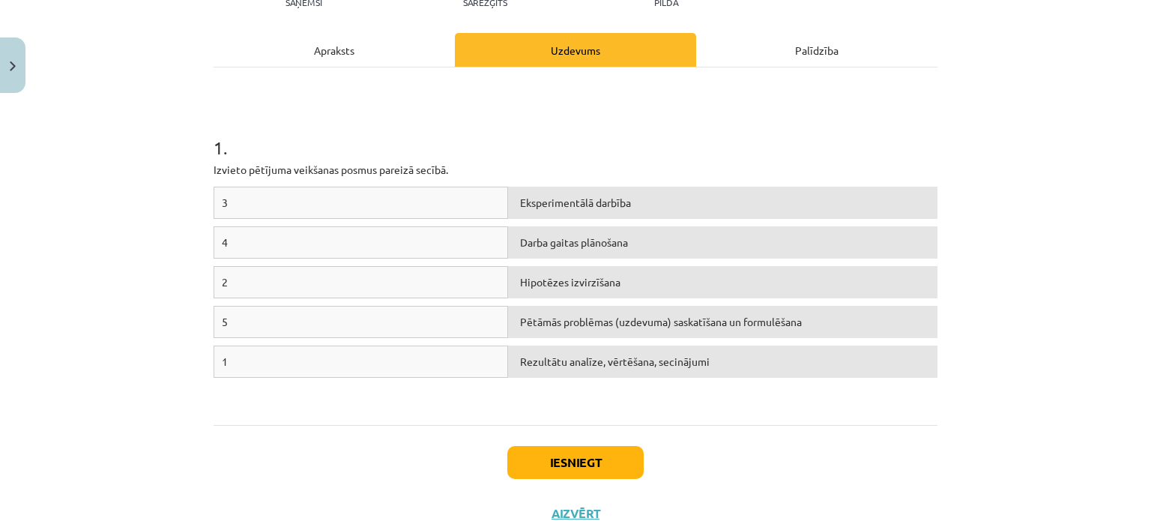
click at [222, 279] on div "2" at bounding box center [361, 282] width 295 height 32
click at [218, 278] on div "2" at bounding box center [361, 282] width 295 height 32
click at [221, 319] on div "5" at bounding box center [361, 322] width 295 height 32
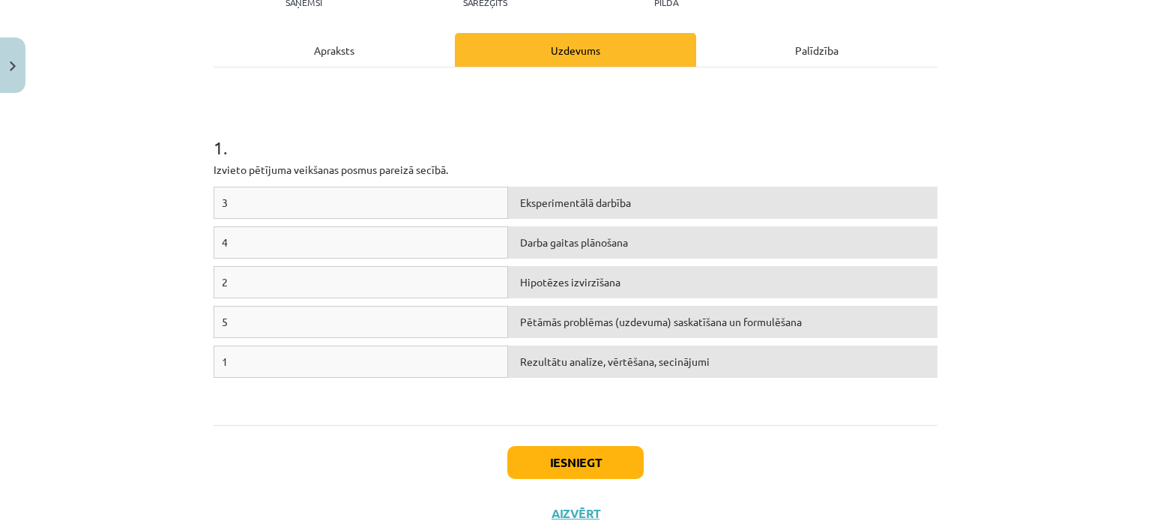
click at [217, 319] on div "5" at bounding box center [361, 322] width 295 height 32
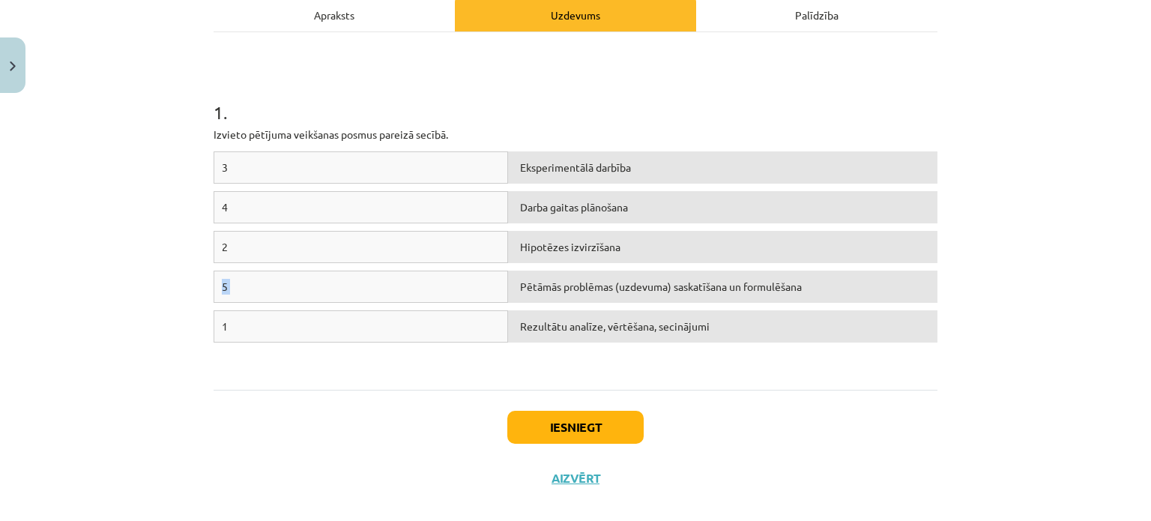
scroll to position [242, 0]
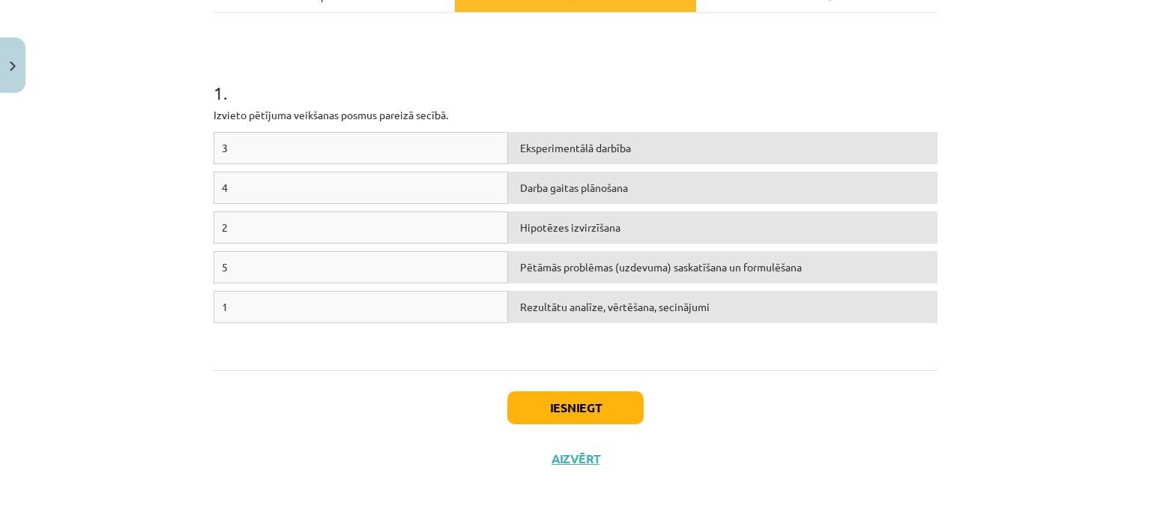
click at [249, 116] on p "Izvieto pētījuma veikšanas posmus pareizā secībā." at bounding box center [576, 115] width 724 height 16
click at [631, 146] on div "Eksperimentālā darbība" at bounding box center [722, 148] width 429 height 32
click at [591, 224] on div "Hipotēzes izvirzīšana" at bounding box center [722, 227] width 429 height 32
click at [597, 410] on button "Iesniegt" at bounding box center [575, 407] width 136 height 33
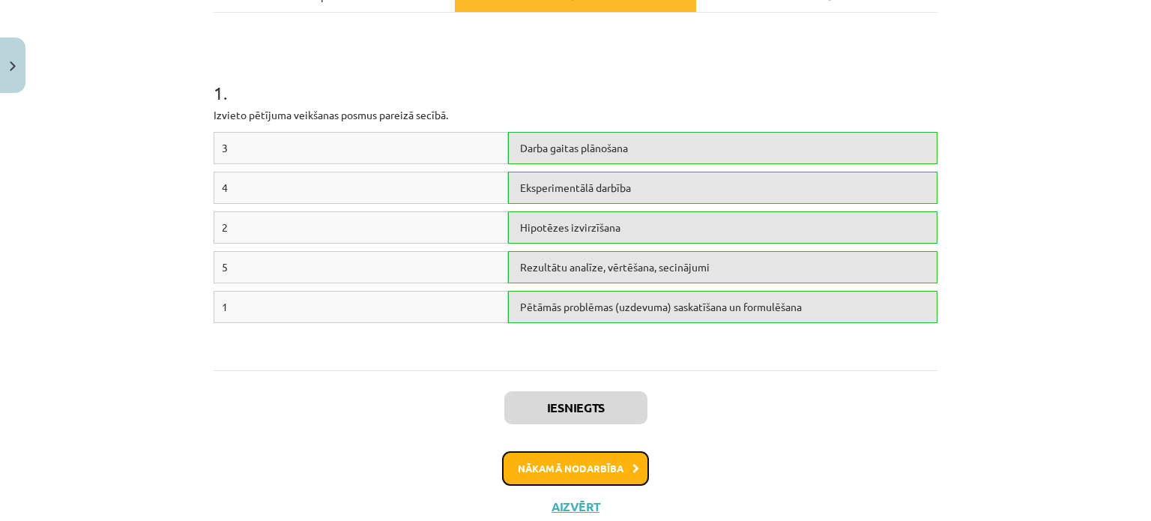
click at [596, 465] on button "Nākamā nodarbība" at bounding box center [575, 468] width 147 height 34
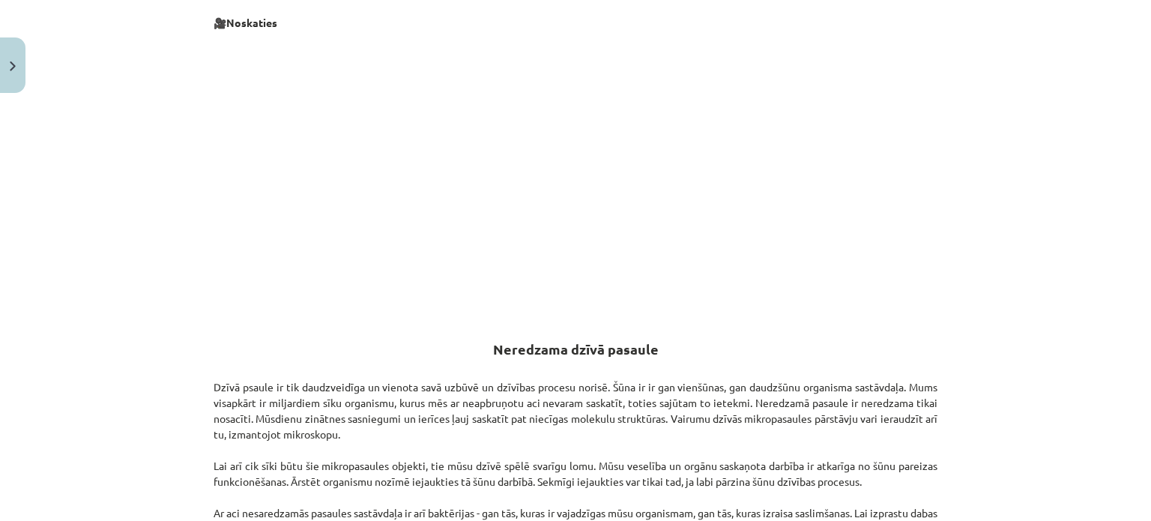
scroll to position [487, 0]
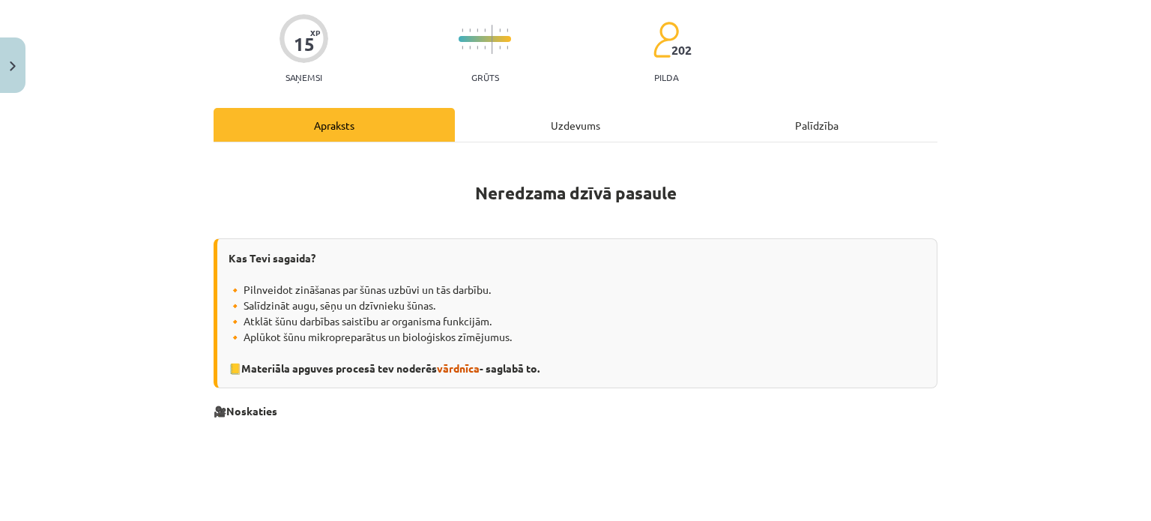
click at [560, 121] on div "Uzdevums" at bounding box center [575, 125] width 241 height 34
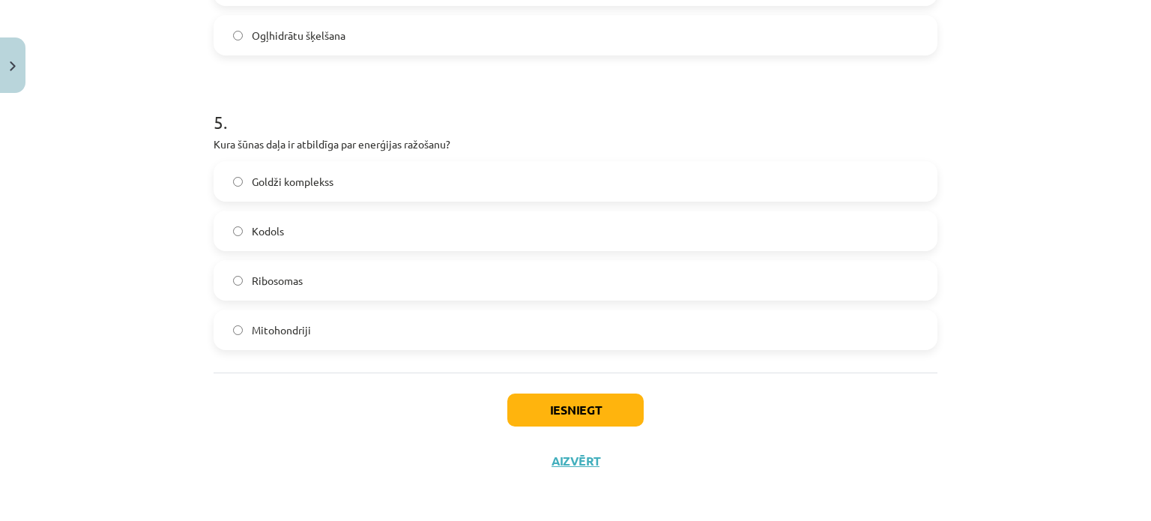
scroll to position [1393, 0]
click at [601, 412] on button "Iesniegt" at bounding box center [575, 407] width 136 height 33
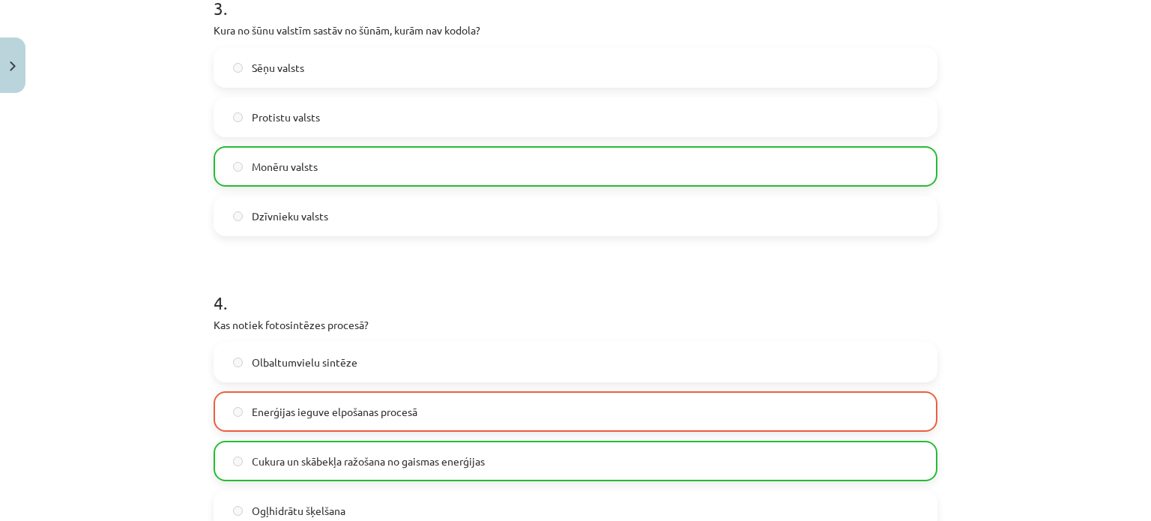
scroll to position [1440, 0]
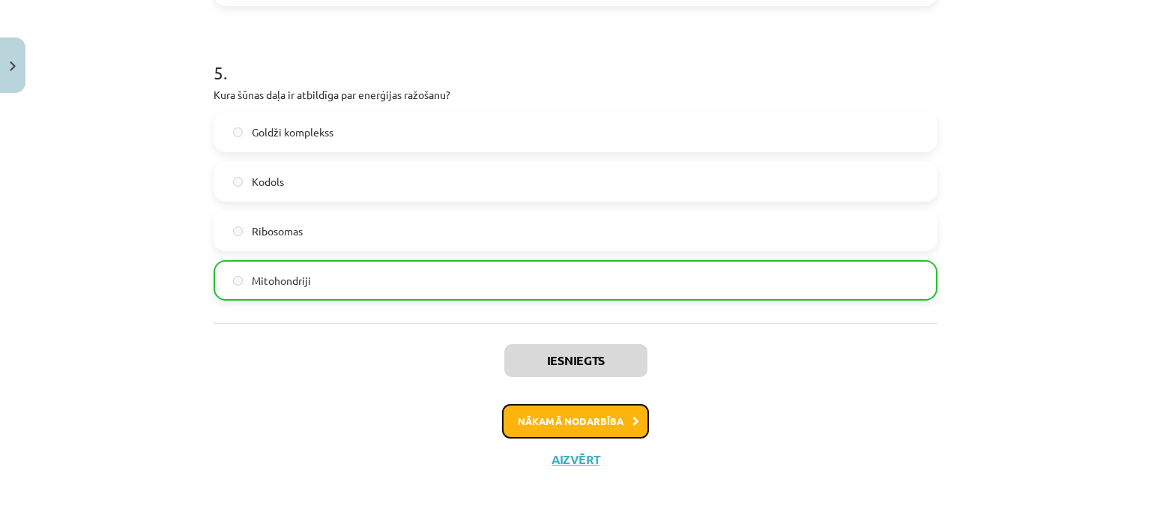
click at [598, 418] on button "Nākamā nodarbība" at bounding box center [575, 421] width 147 height 34
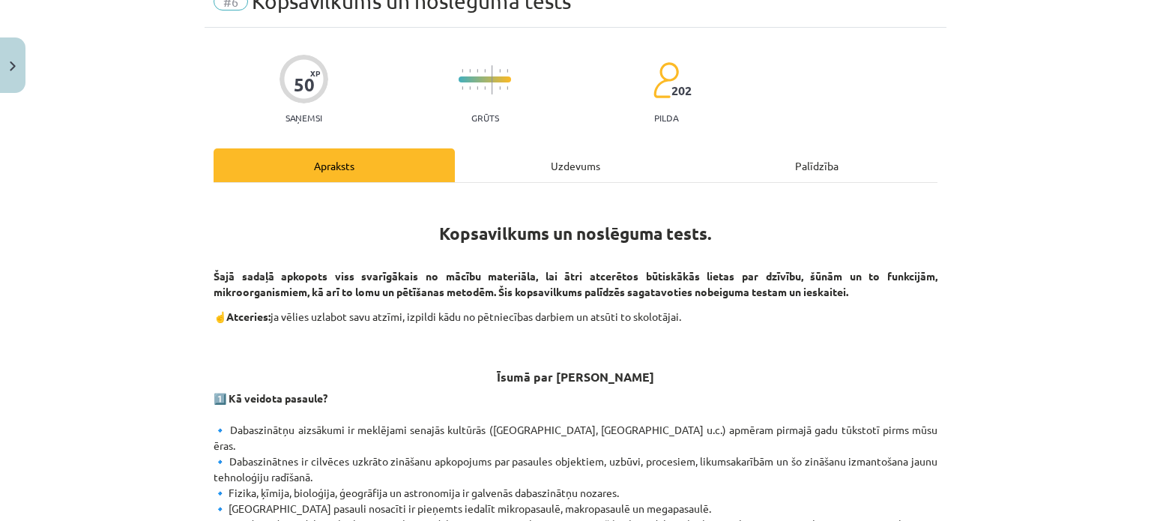
scroll to position [37, 0]
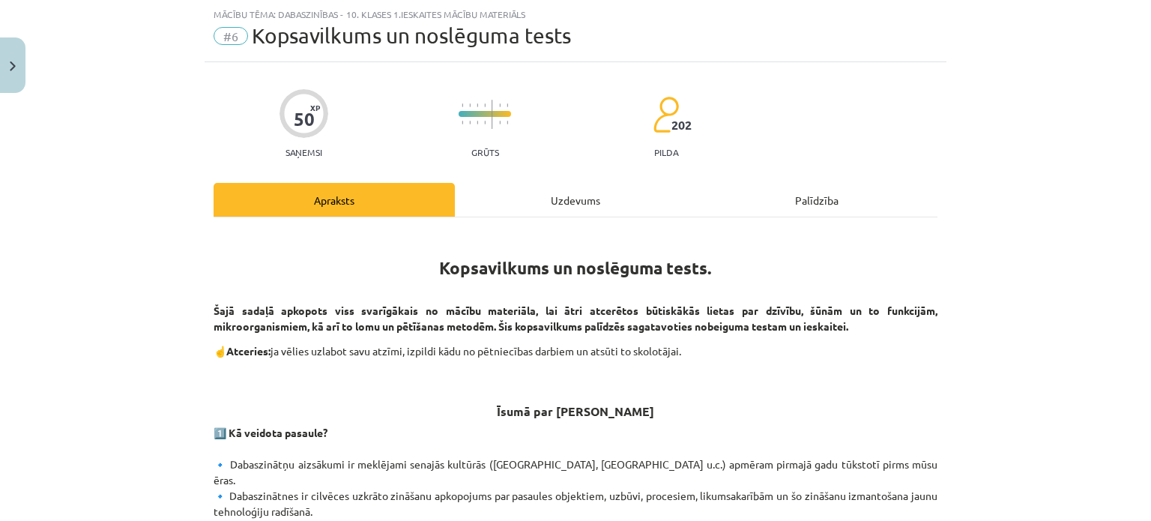
click at [566, 198] on div "Uzdevums" at bounding box center [575, 200] width 241 height 34
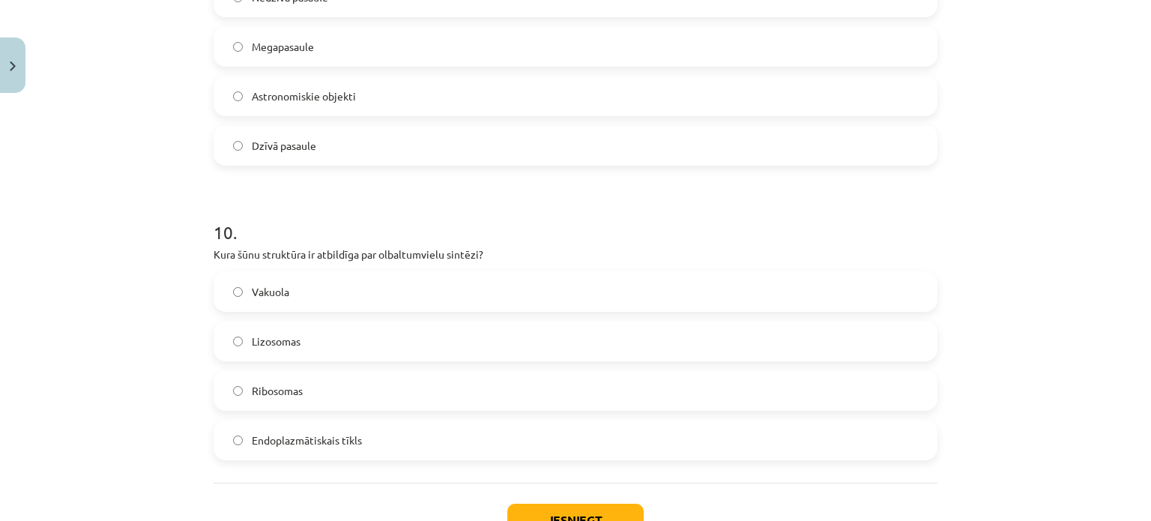
scroll to position [2777, 0]
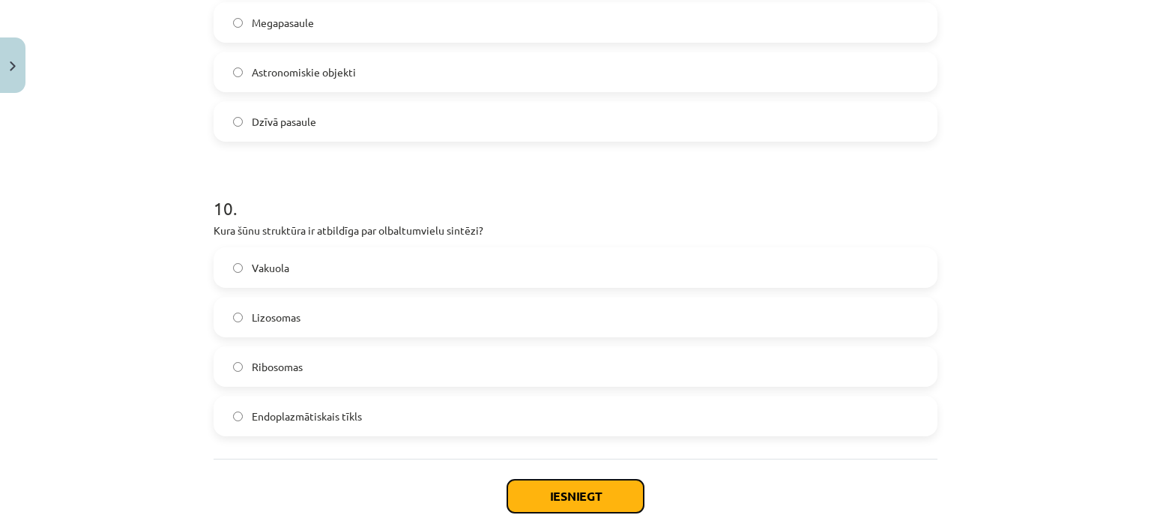
click at [624, 491] on button "Iesniegt" at bounding box center [575, 496] width 136 height 33
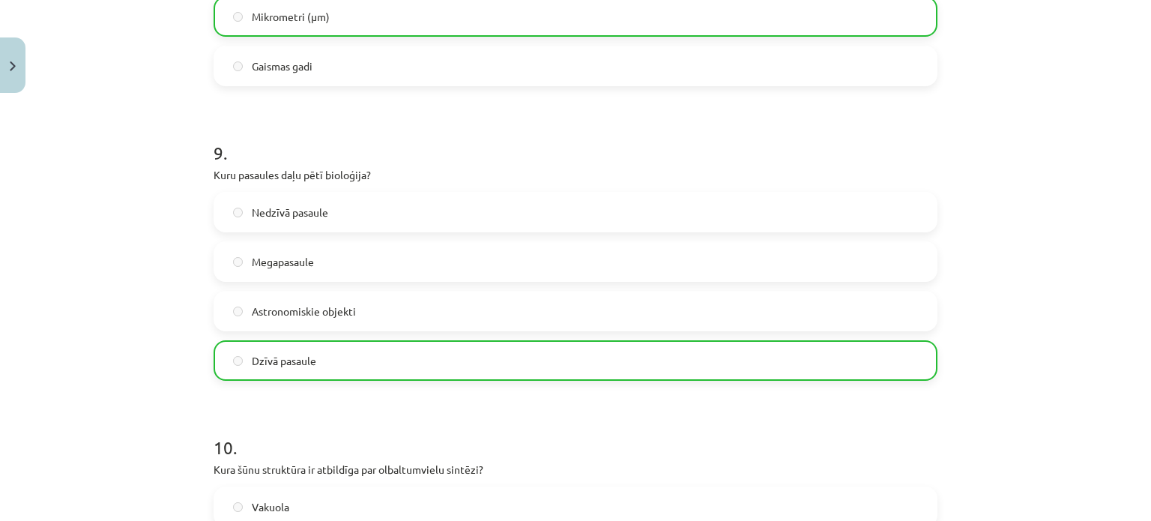
scroll to position [2913, 0]
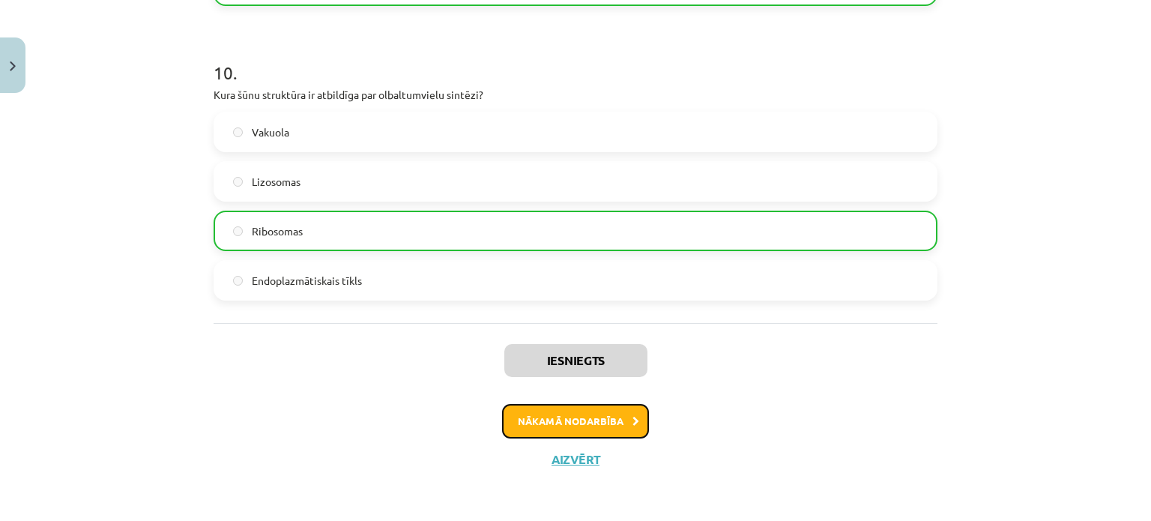
click at [582, 418] on button "Nākamā nodarbība" at bounding box center [575, 421] width 147 height 34
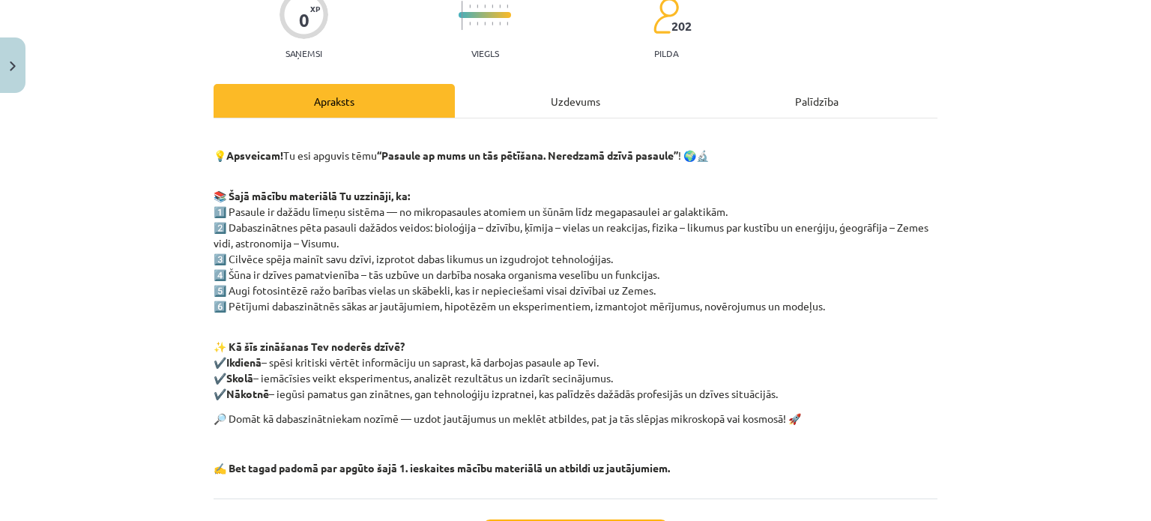
scroll to position [265, 0]
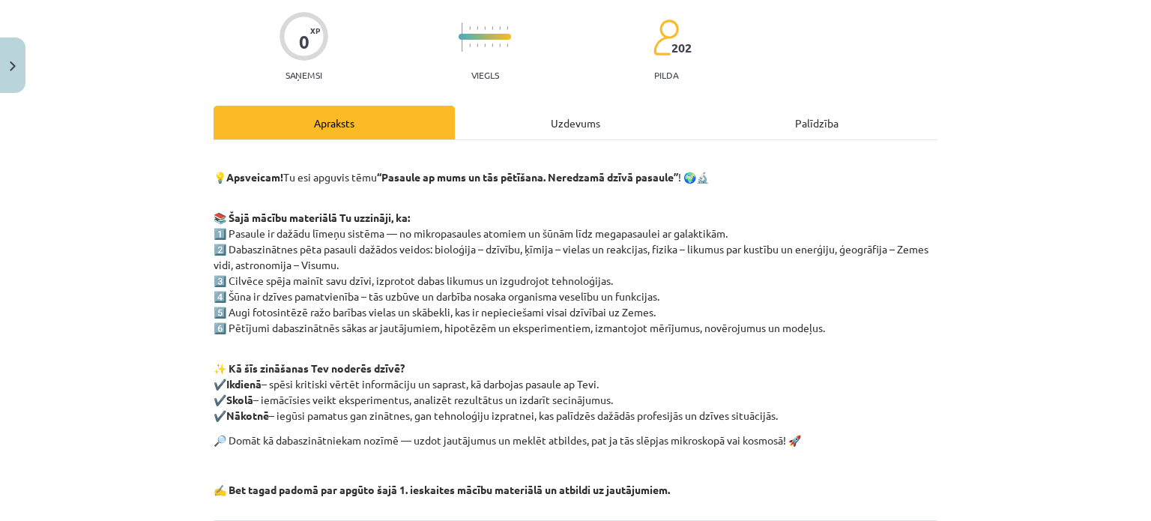
click at [585, 115] on div "Uzdevums" at bounding box center [575, 123] width 241 height 34
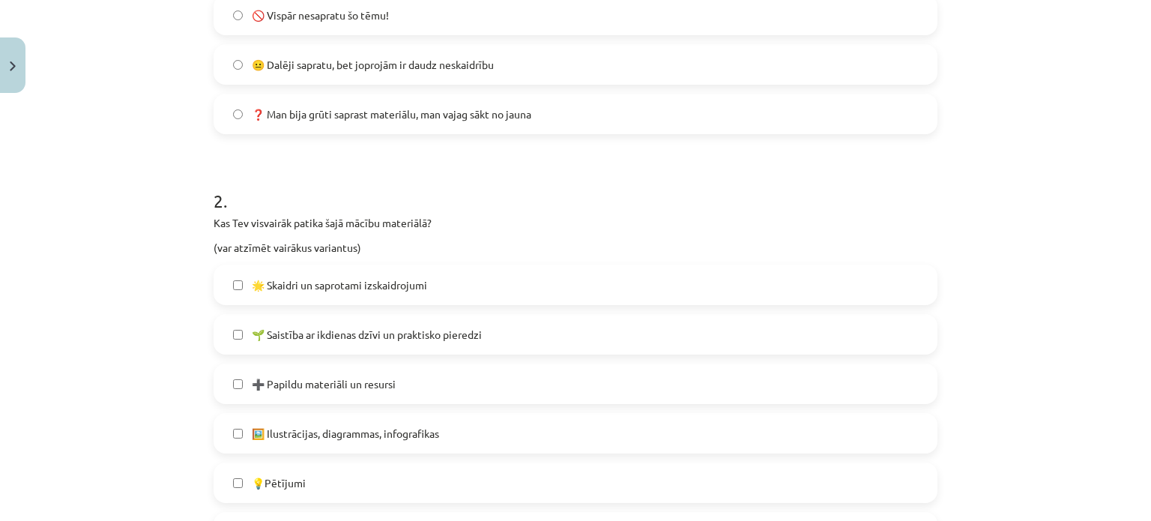
scroll to position [562, 0]
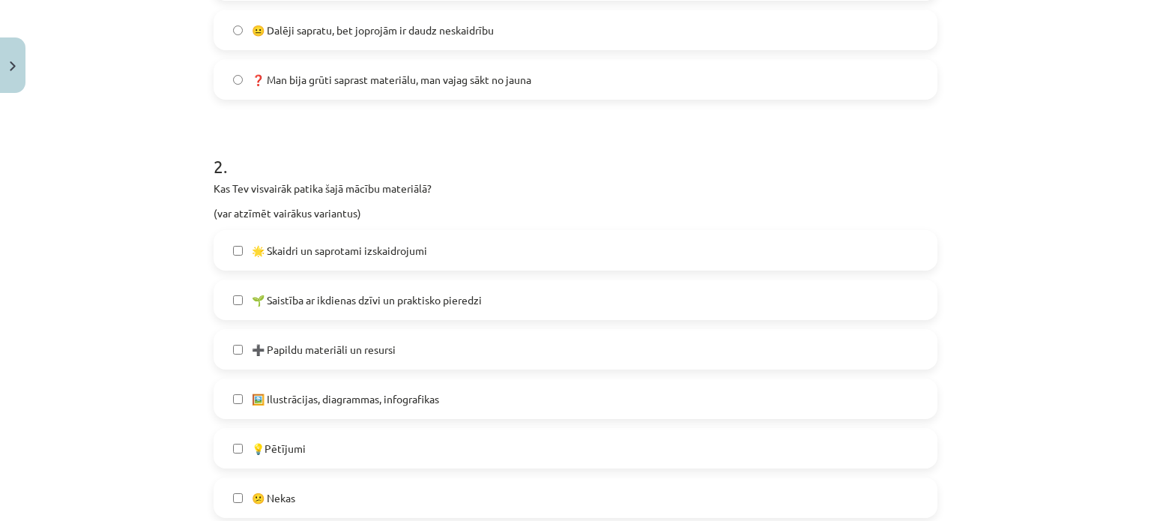
click at [226, 247] on label "🌟 Skaidri un saprotami izskaidrojumi" at bounding box center [575, 250] width 721 height 37
click at [237, 298] on label "🌱 Saistība ar ikdienas dzīvi un praktisko pieredzi" at bounding box center [575, 299] width 721 height 37
click at [237, 347] on label "➕ Papildu materiāli un resursi" at bounding box center [575, 349] width 721 height 37
click at [238, 395] on label "🖼️ Ilustrācijas, diagrammas, infografikas" at bounding box center [575, 398] width 721 height 37
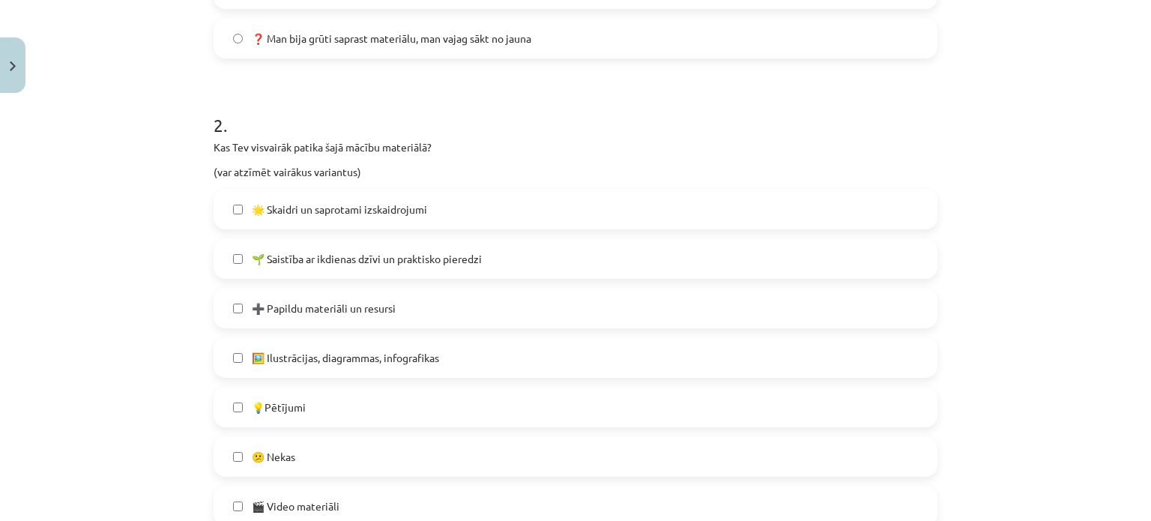
scroll to position [712, 0]
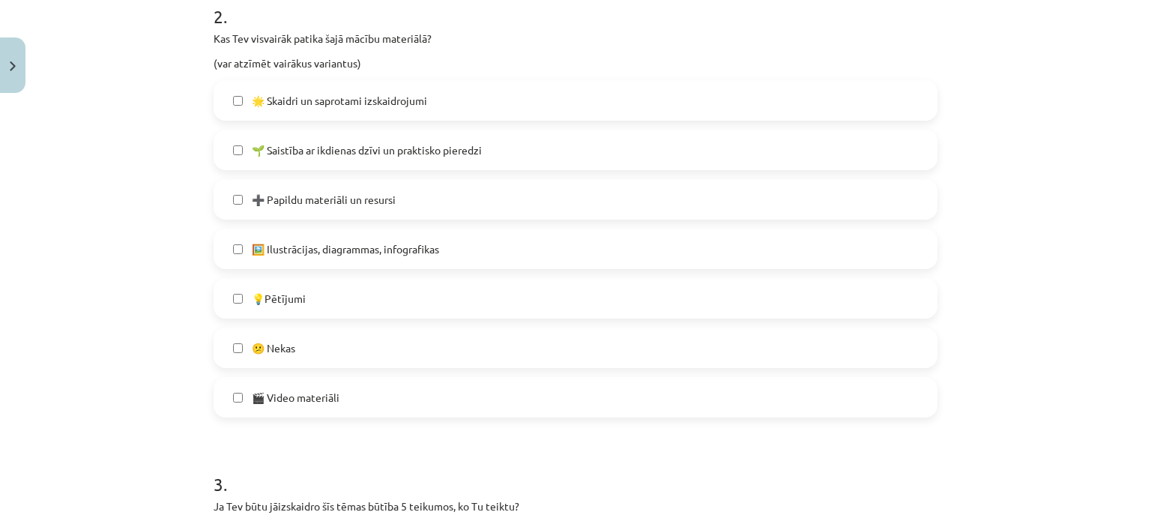
click at [239, 395] on label "🎬 Video materiāli" at bounding box center [575, 396] width 721 height 37
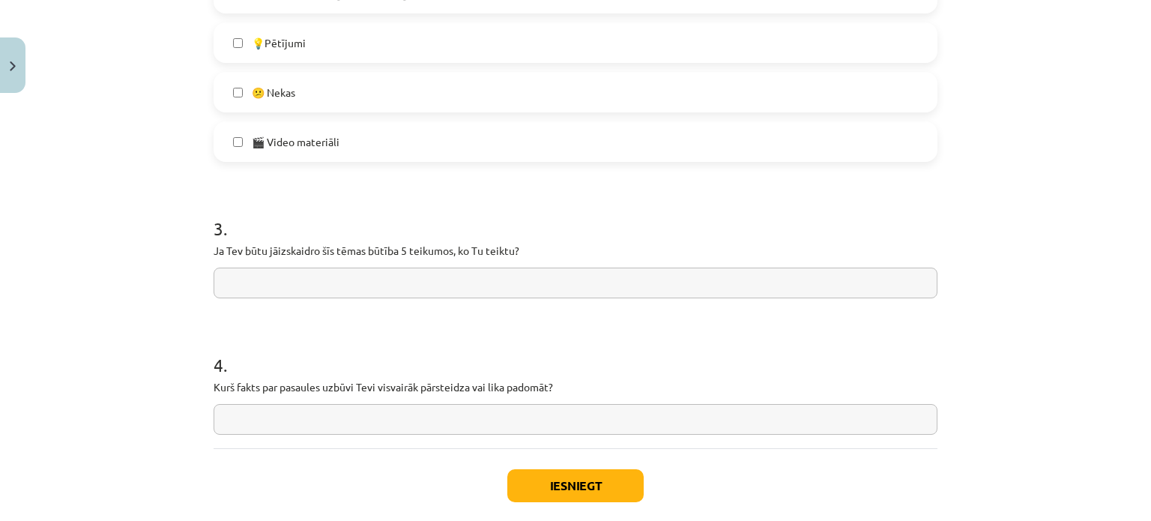
scroll to position [1012, 0]
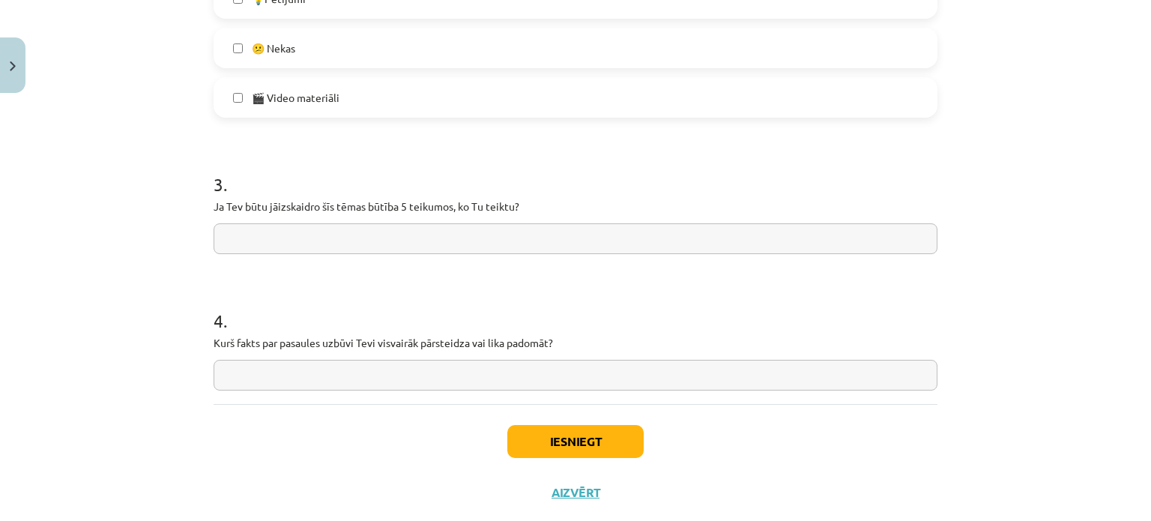
click at [388, 377] on input "text" at bounding box center [576, 375] width 724 height 31
click at [487, 376] on input "**********" at bounding box center [576, 375] width 724 height 31
click at [616, 375] on input "**********" at bounding box center [576, 375] width 724 height 31
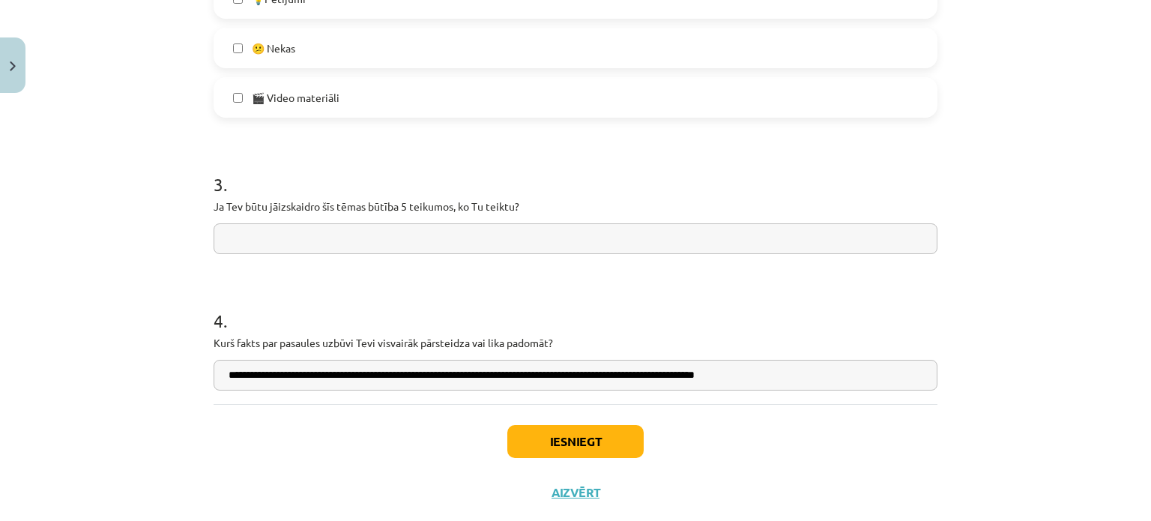
type input "**********"
click at [543, 236] on input "text" at bounding box center [576, 238] width 724 height 31
click at [560, 186] on h1 "3 ." at bounding box center [576, 171] width 724 height 46
click at [399, 244] on input "**********" at bounding box center [576, 238] width 724 height 31
drag, startPoint x: 228, startPoint y: 238, endPoint x: 251, endPoint y: 232, distance: 24.2
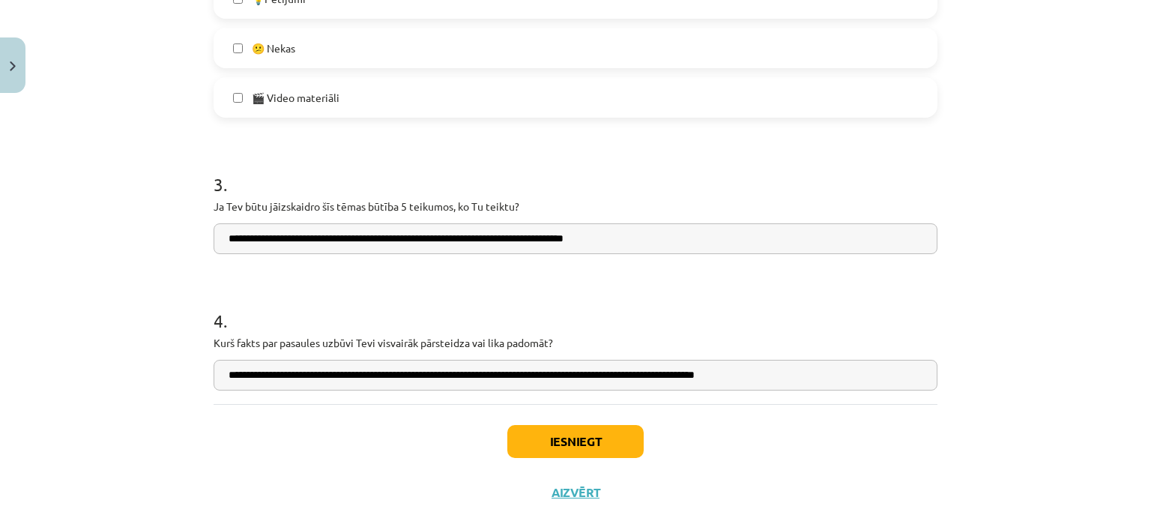
click at [229, 238] on input "**********" at bounding box center [576, 238] width 724 height 31
click at [228, 236] on input "**********" at bounding box center [576, 238] width 724 height 31
click at [677, 232] on input "**********" at bounding box center [576, 238] width 724 height 31
drag, startPoint x: 217, startPoint y: 238, endPoint x: 305, endPoint y: 250, distance: 89.2
click at [217, 237] on input "**********" at bounding box center [576, 238] width 724 height 31
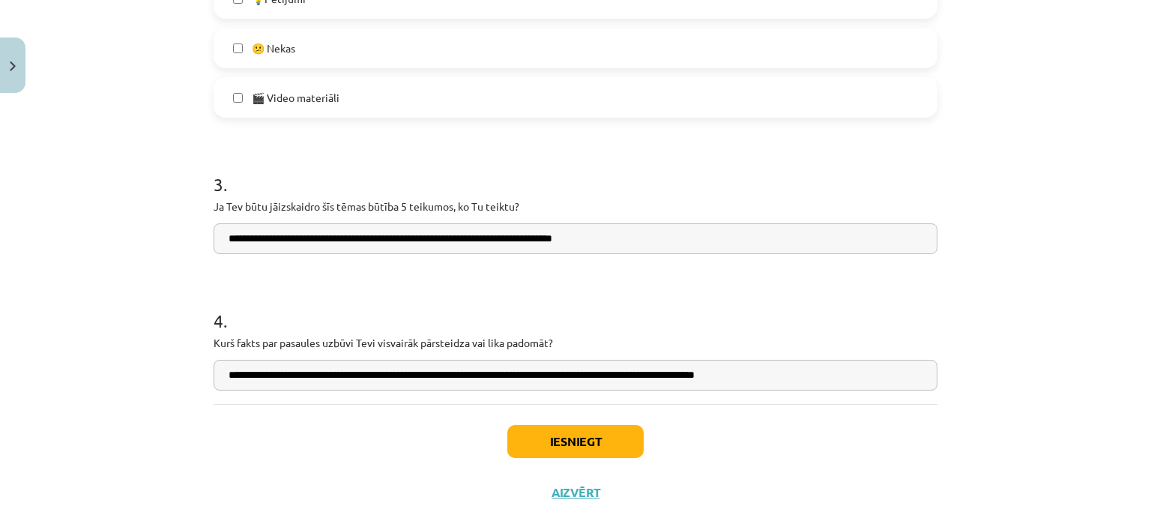
click at [644, 241] on input "**********" at bounding box center [576, 238] width 724 height 31
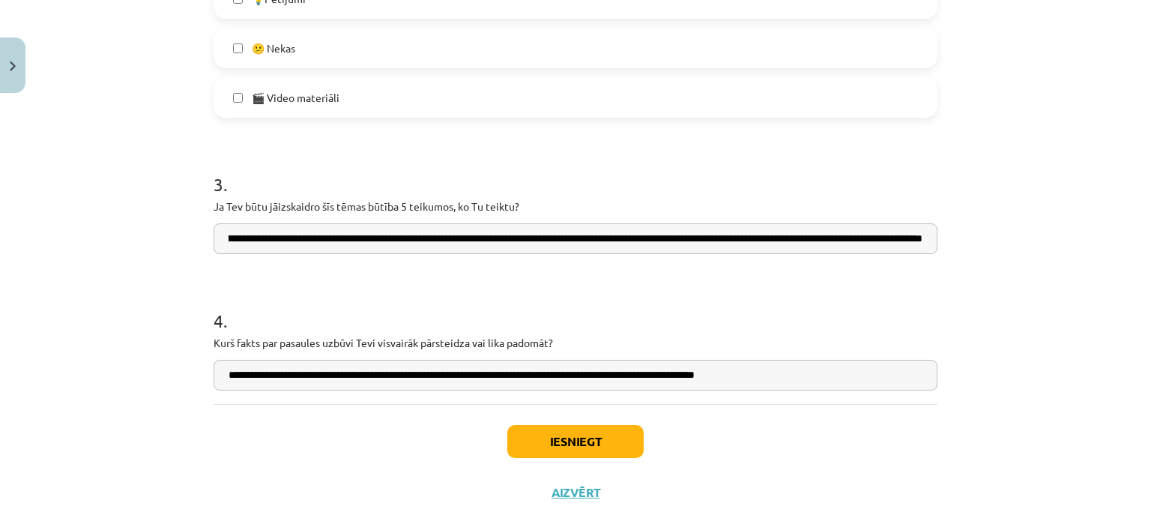
scroll to position [0, 690]
type input "**********"
drag, startPoint x: 607, startPoint y: 446, endPoint x: 615, endPoint y: 440, distance: 9.6
click at [609, 444] on button "Iesniegt" at bounding box center [575, 441] width 136 height 33
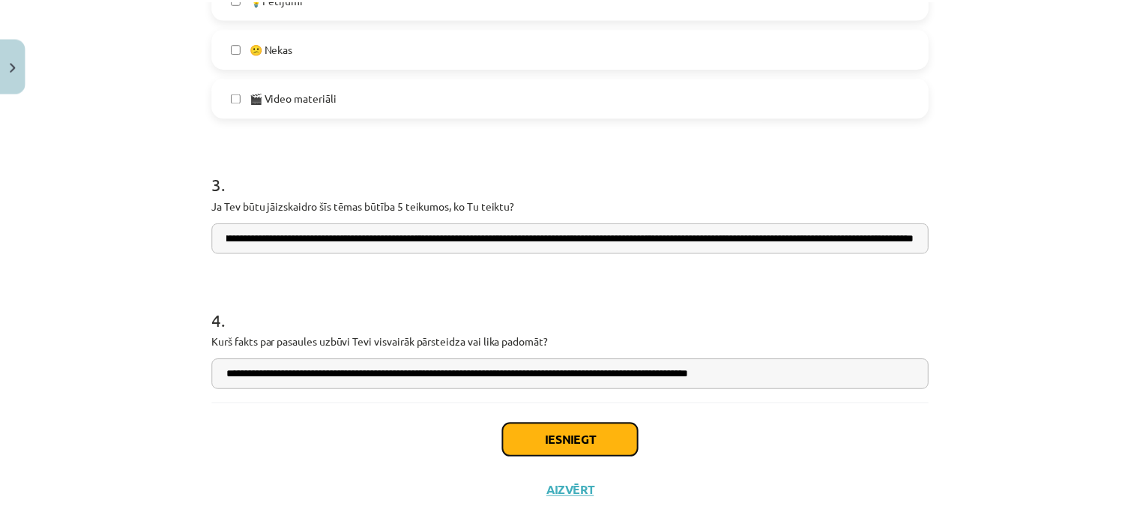
scroll to position [0, 0]
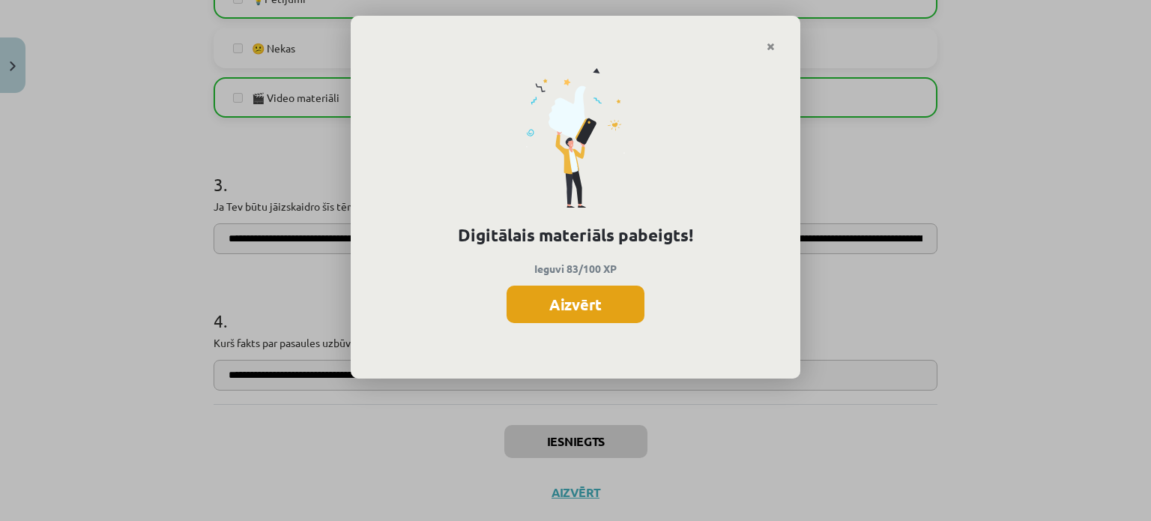
click at [631, 299] on button "Aizvērt" at bounding box center [576, 304] width 138 height 37
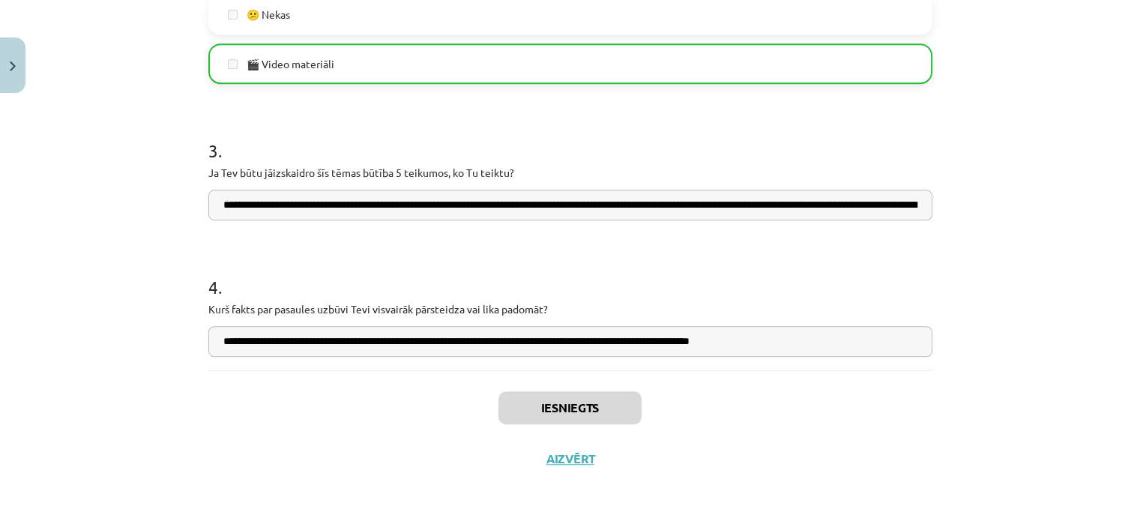
scroll to position [899, 0]
click at [580, 459] on button "Aizvērt" at bounding box center [570, 458] width 57 height 15
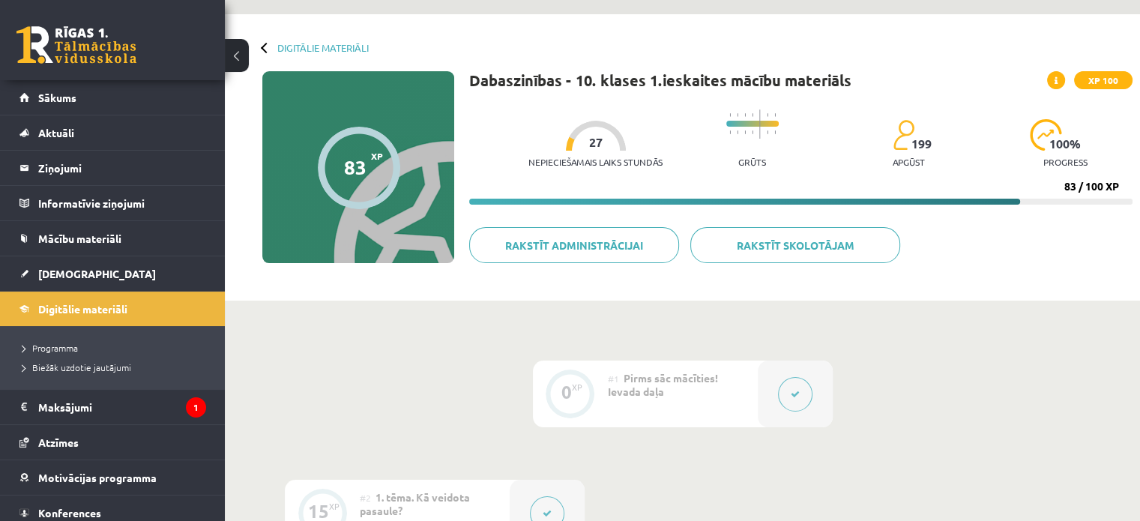
scroll to position [0, 0]
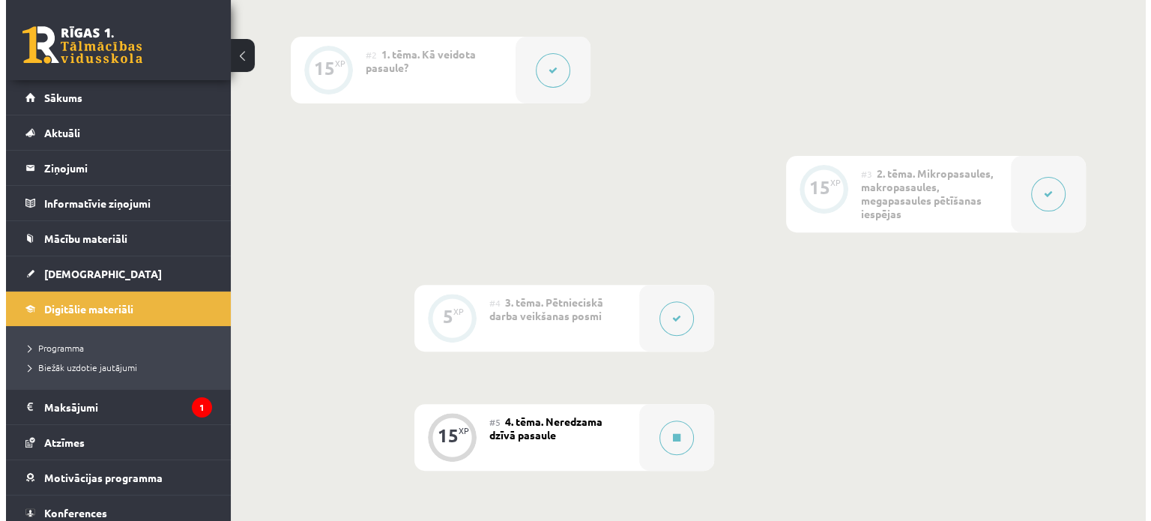
scroll to position [675, 0]
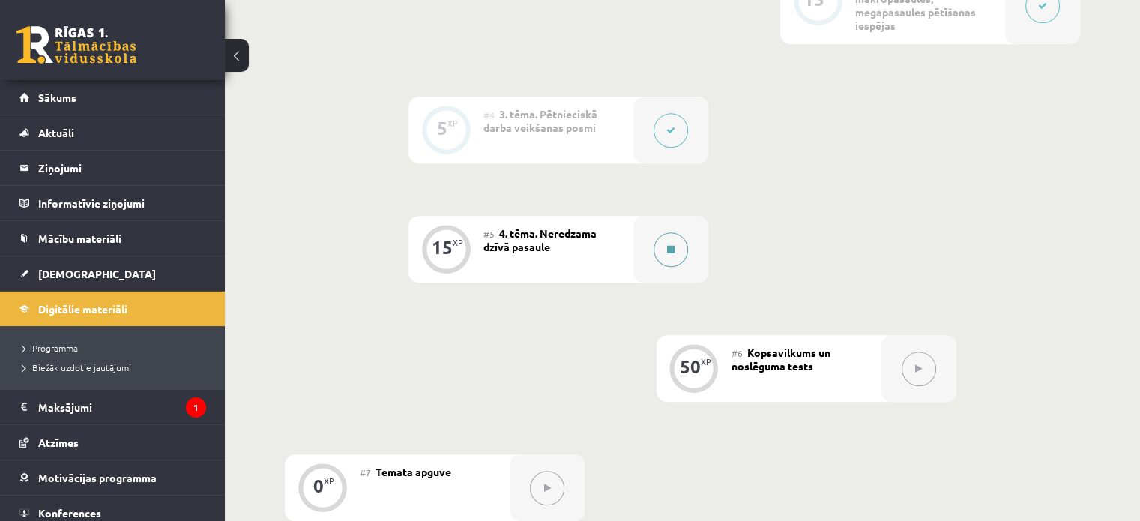
click at [669, 243] on button at bounding box center [671, 249] width 34 height 34
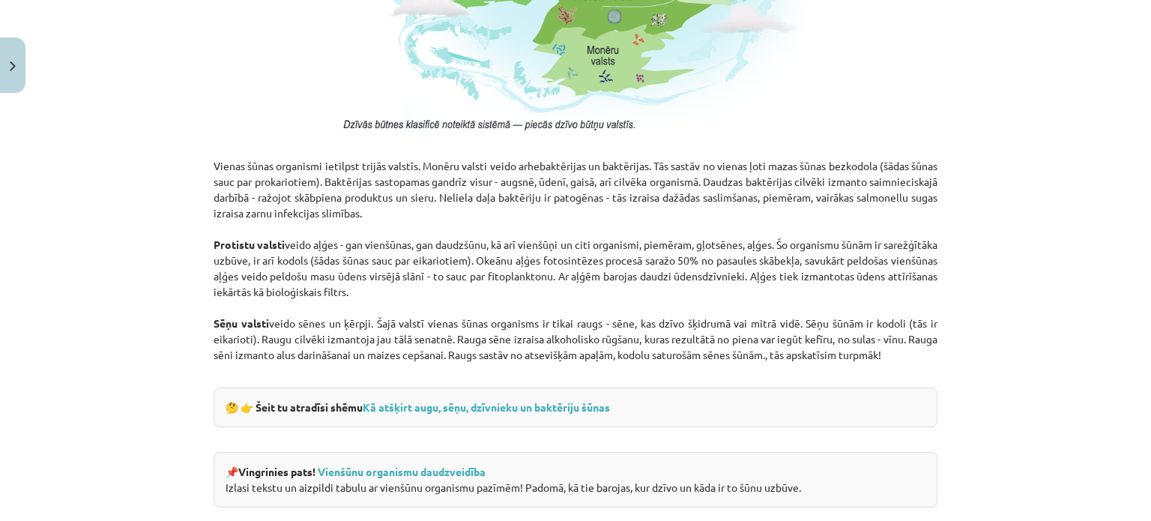
scroll to position [1434, 0]
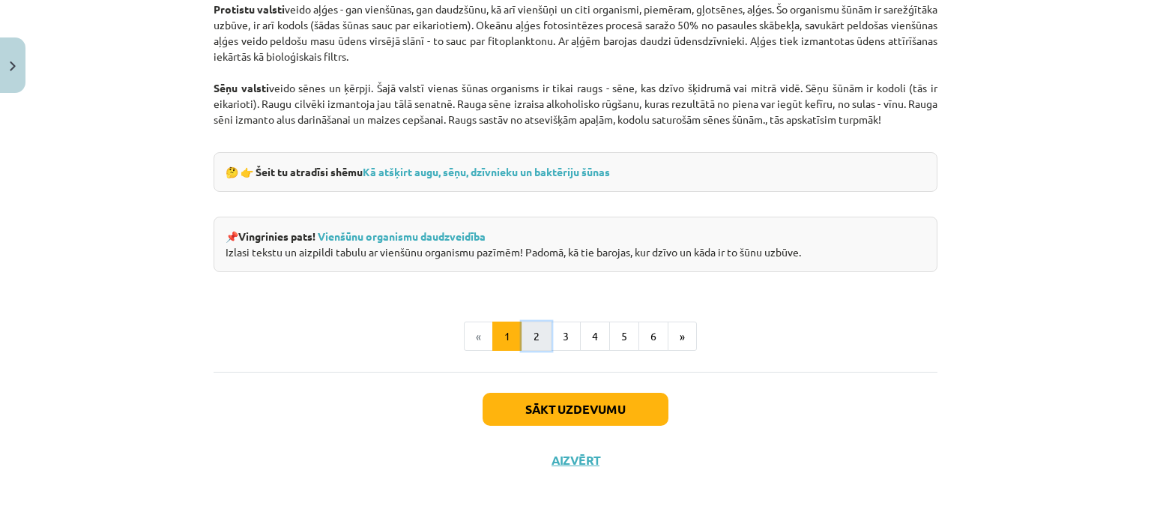
click at [540, 339] on button "2" at bounding box center [537, 337] width 30 height 30
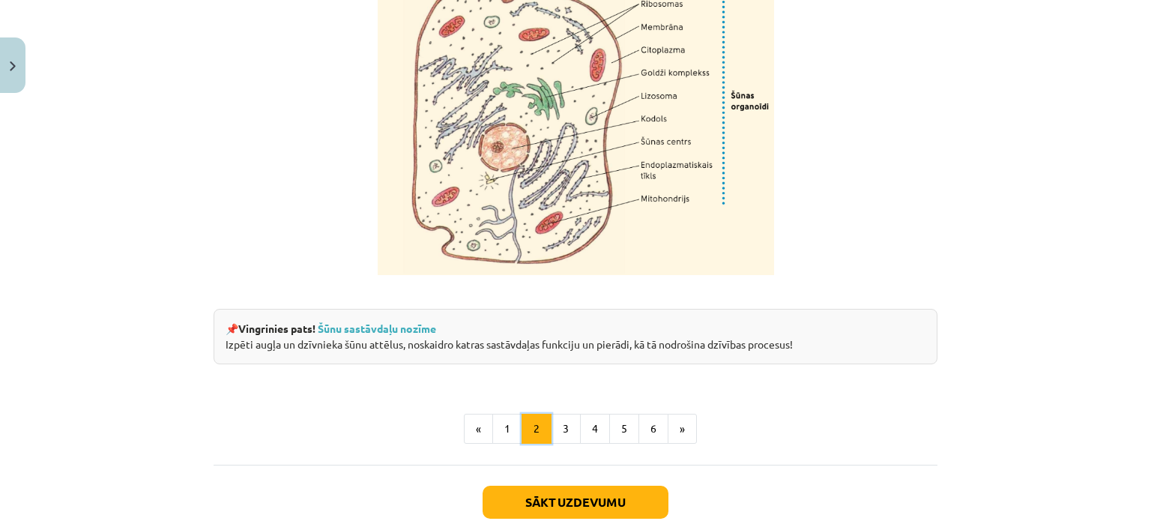
scroll to position [1841, 0]
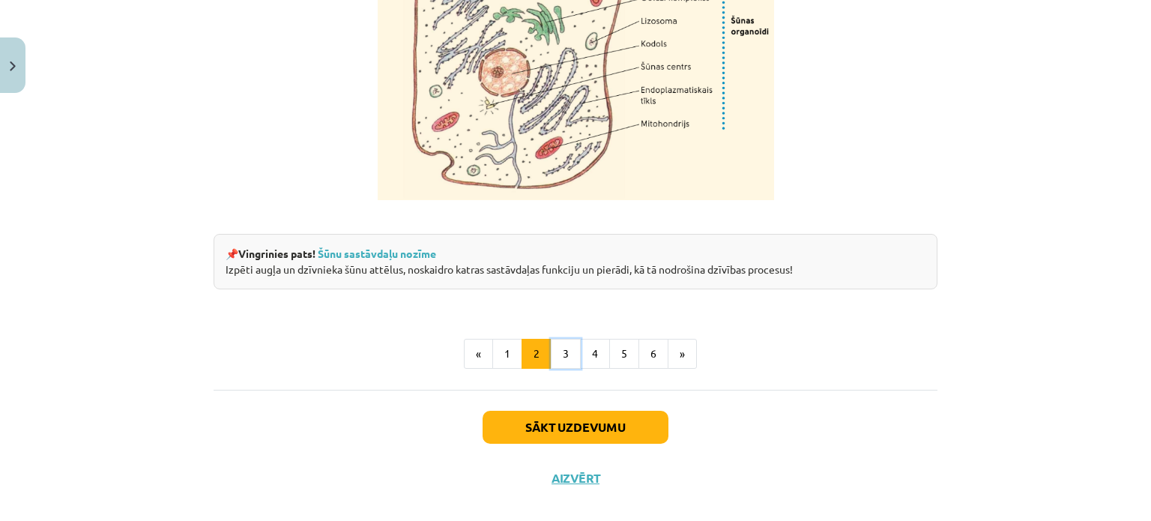
click at [560, 369] on button "3" at bounding box center [566, 354] width 30 height 30
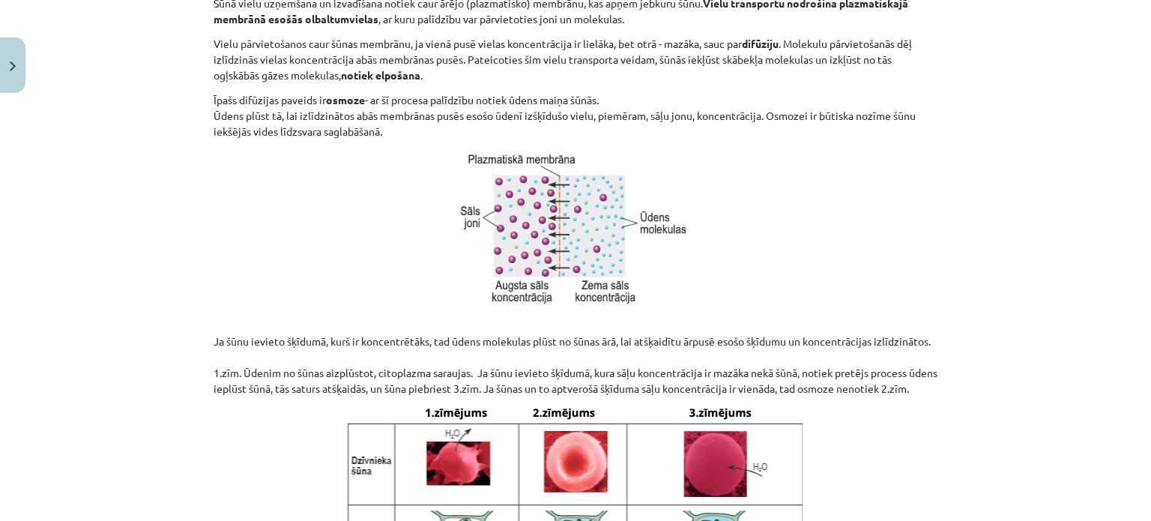
scroll to position [792, 0]
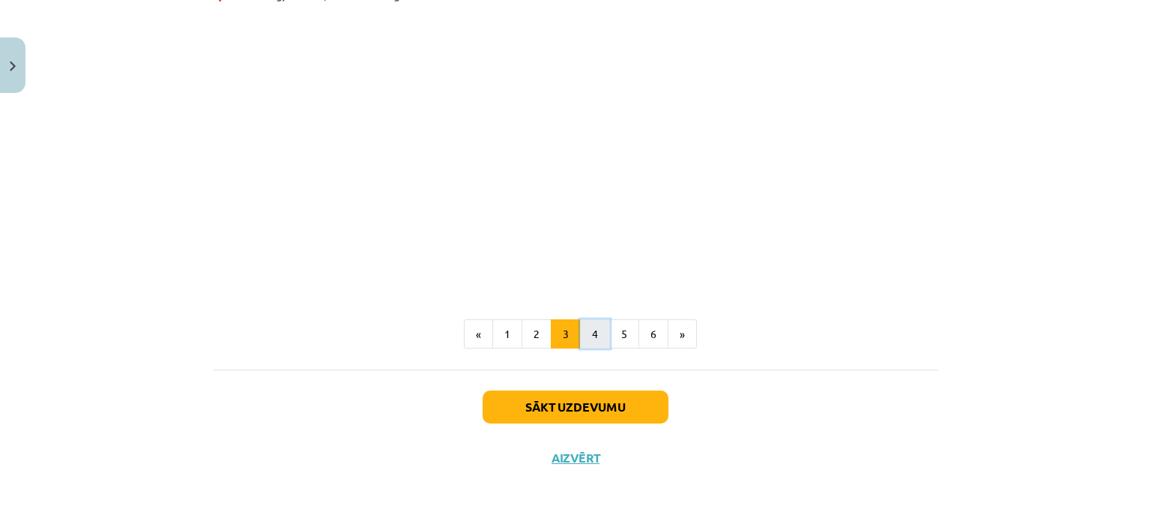
click at [586, 336] on button "4" at bounding box center [595, 334] width 30 height 30
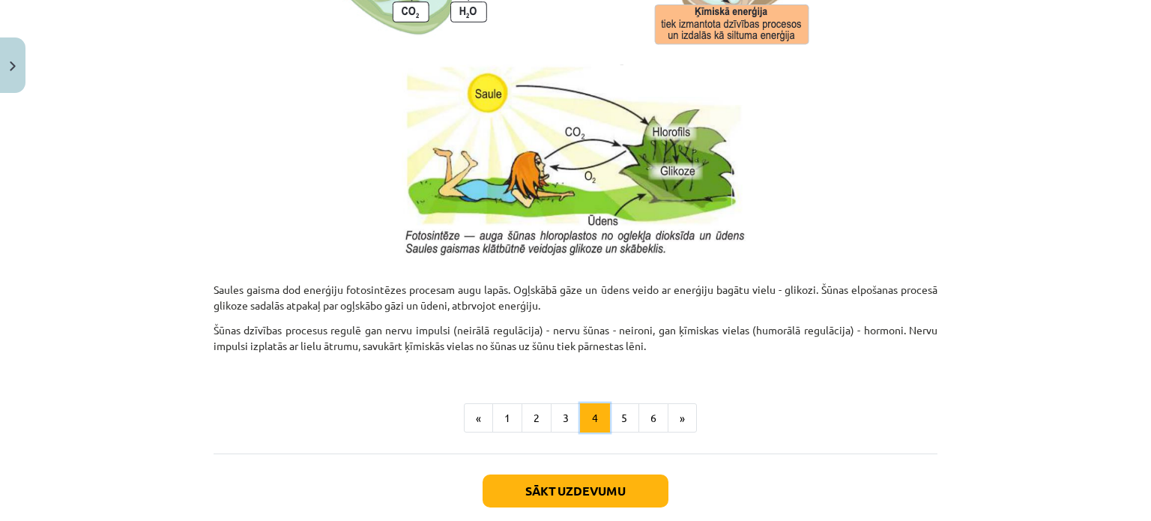
scroll to position [1584, 0]
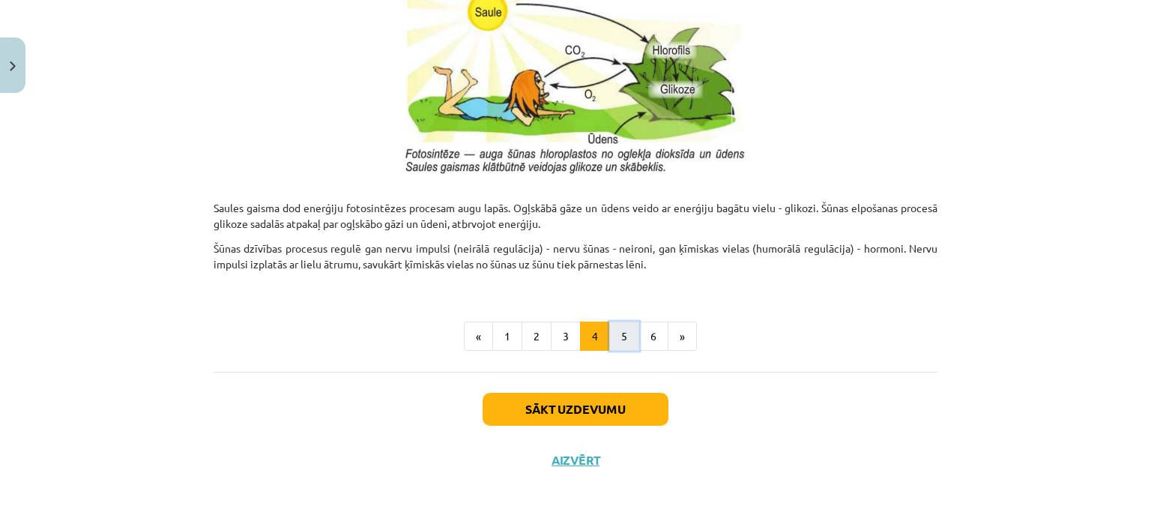
click at [621, 329] on button "5" at bounding box center [624, 337] width 30 height 30
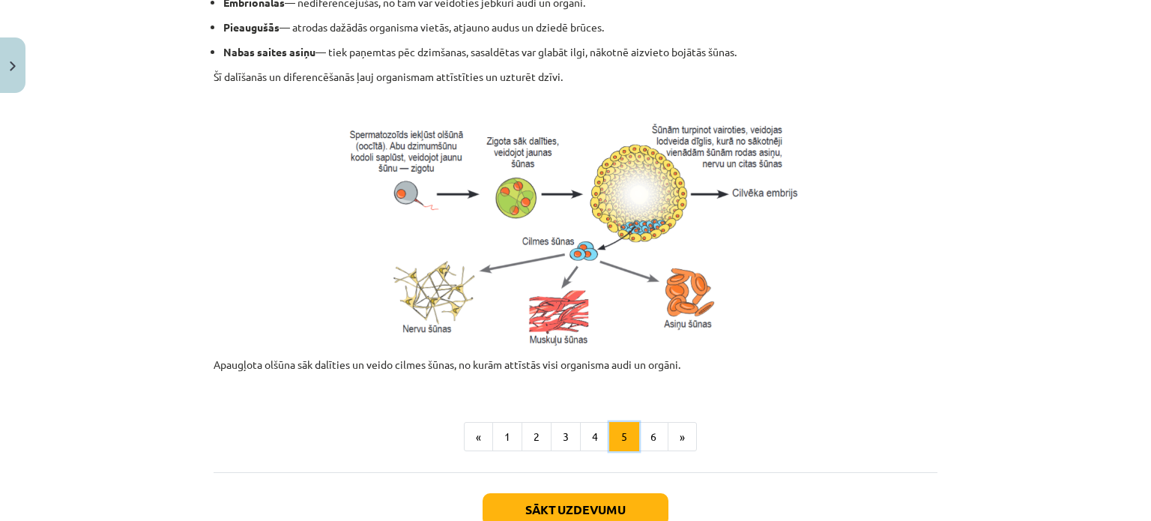
scroll to position [719, 0]
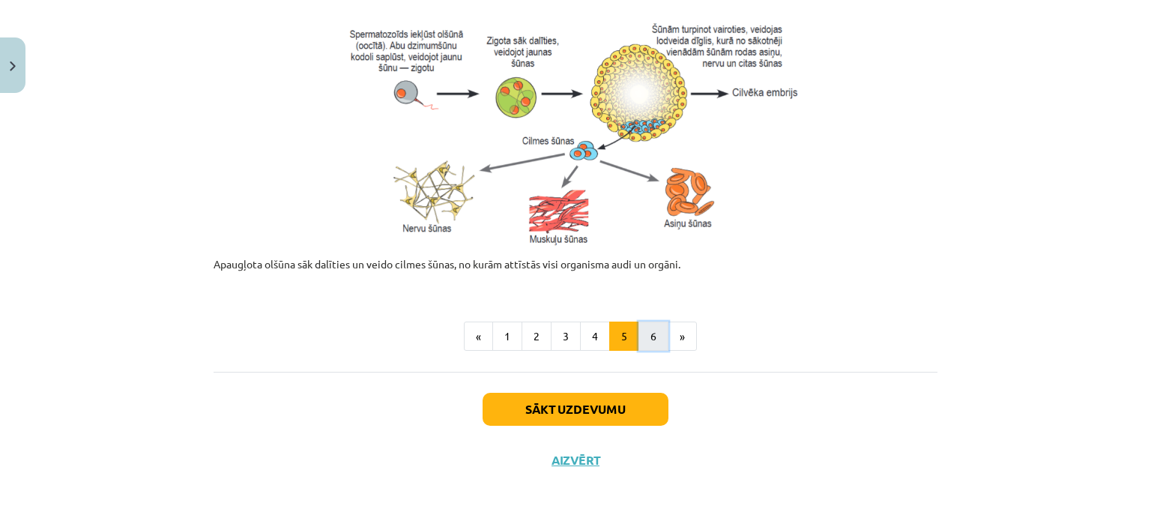
click at [651, 331] on button "6" at bounding box center [654, 337] width 30 height 30
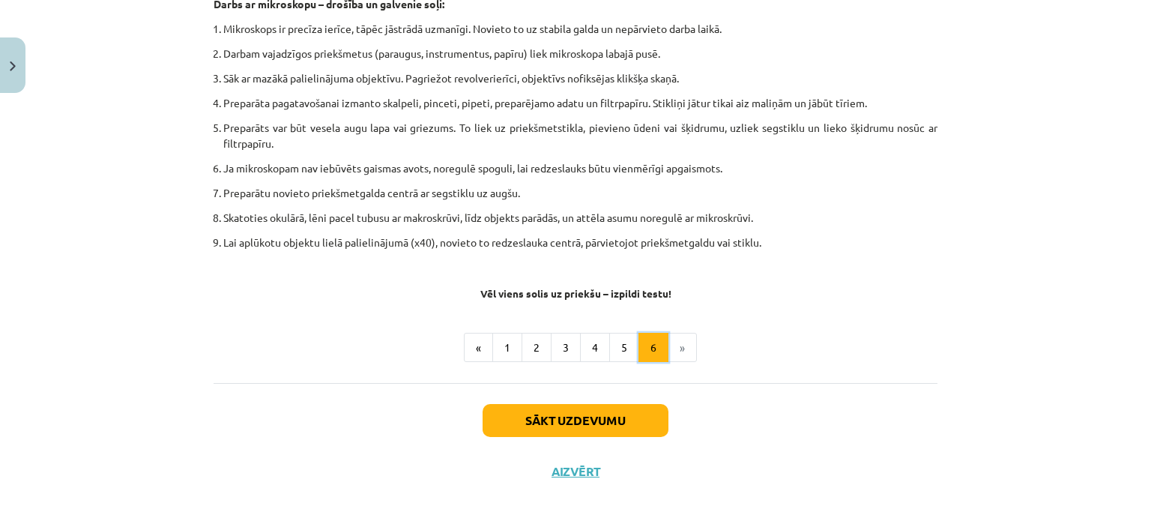
scroll to position [914, 0]
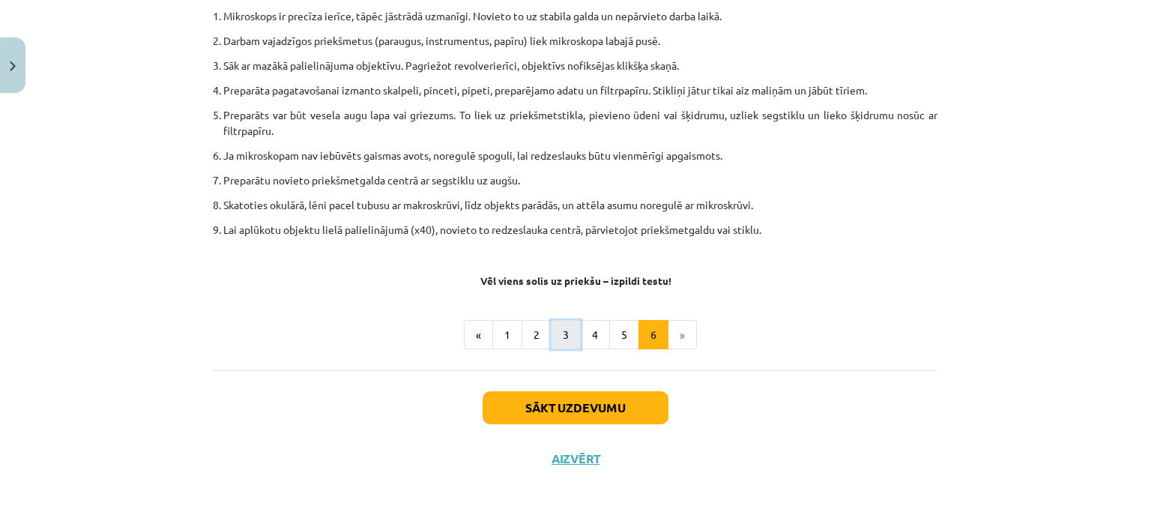
click at [564, 337] on button "3" at bounding box center [566, 335] width 30 height 30
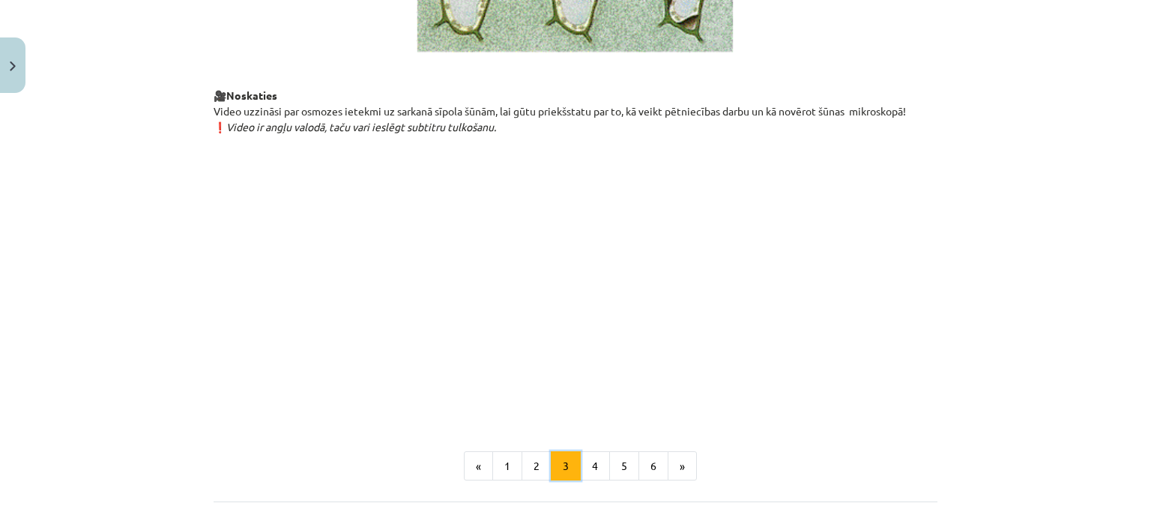
scroll to position [1784, 0]
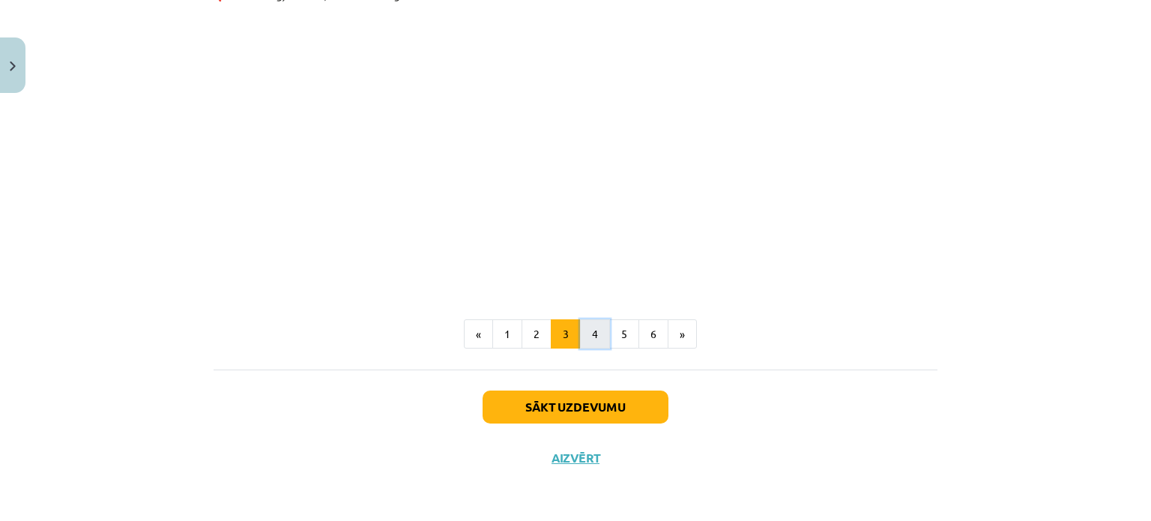
click at [587, 337] on button "4" at bounding box center [595, 334] width 30 height 30
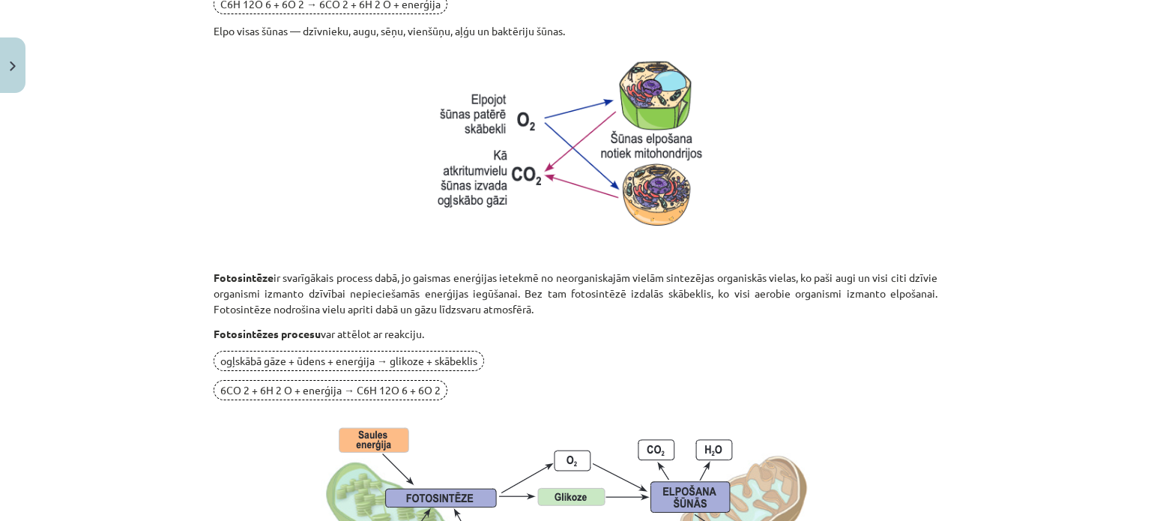
scroll to position [1017, 0]
